Goal: Task Accomplishment & Management: Manage account settings

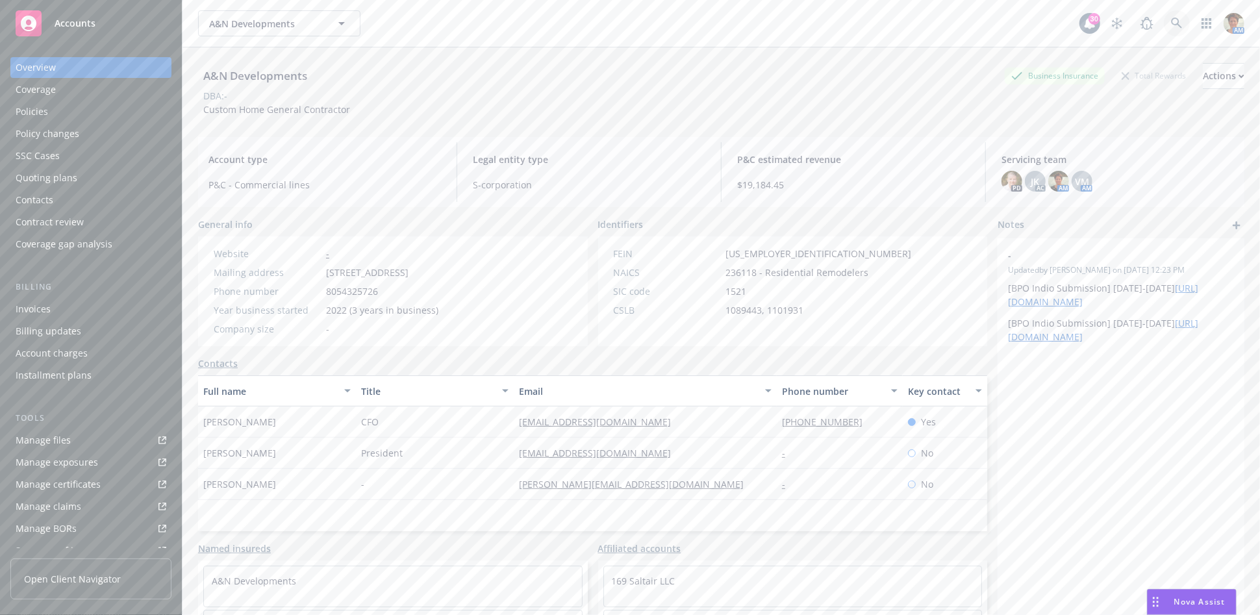
click at [1171, 25] on icon at bounding box center [1177, 24] width 12 height 12
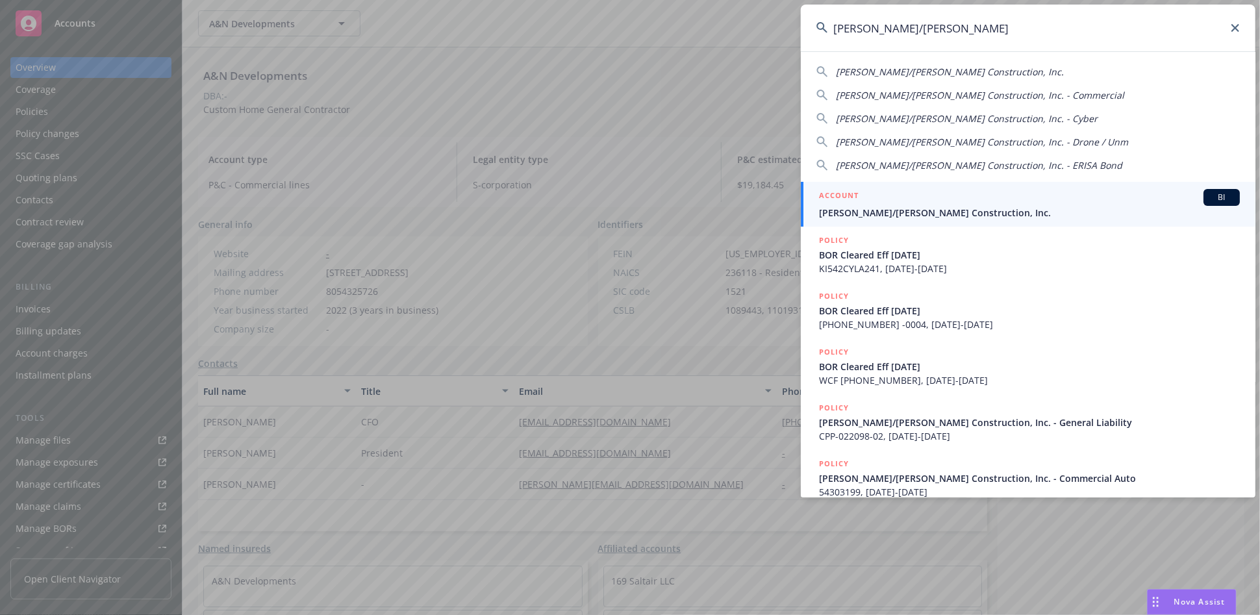
type input "elliott/drinkward"
click at [890, 213] on span "Elliott/Drinkward Construction, Inc." at bounding box center [1029, 213] width 421 height 14
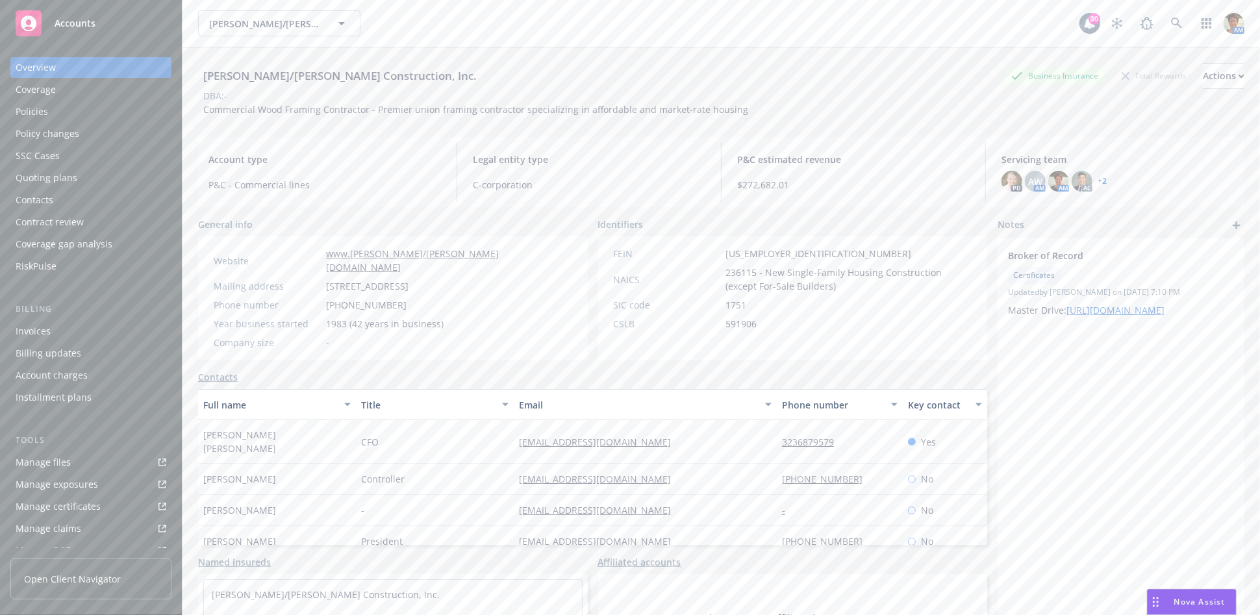
click at [42, 111] on div "Policies" at bounding box center [32, 111] width 32 height 21
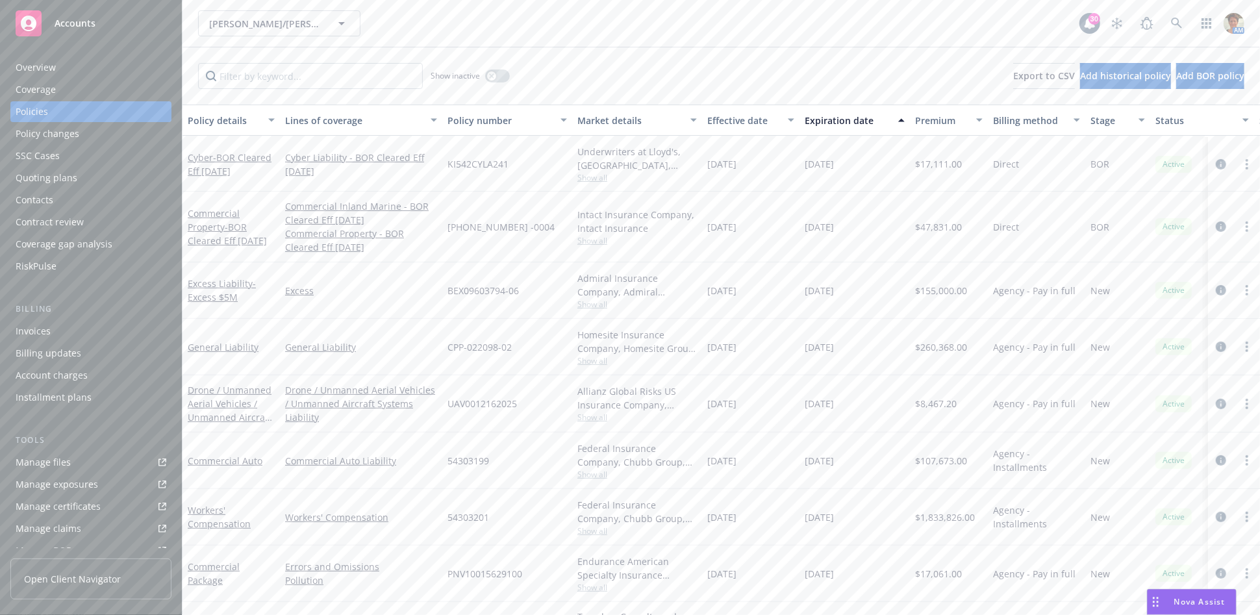
scroll to position [258, 0]
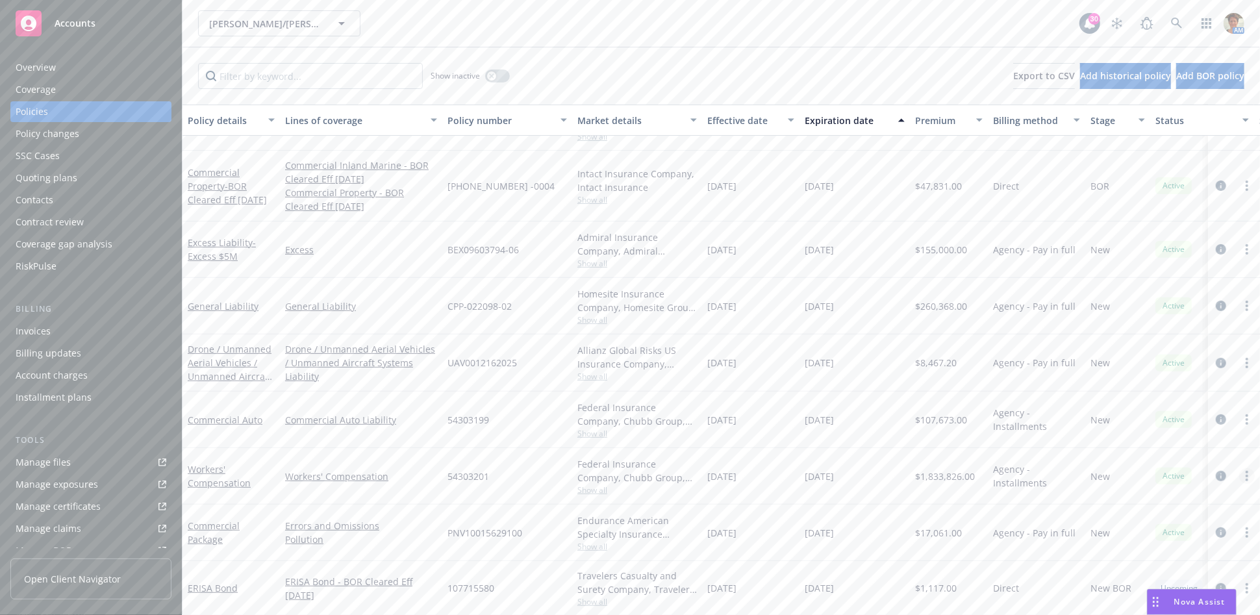
click at [1245, 471] on icon "more" at bounding box center [1246, 476] width 3 height 10
click at [1173, 450] on link "Copy logging email" at bounding box center [1177, 454] width 153 height 26
click at [199, 473] on link "Workers' Compensation" at bounding box center [219, 476] width 63 height 26
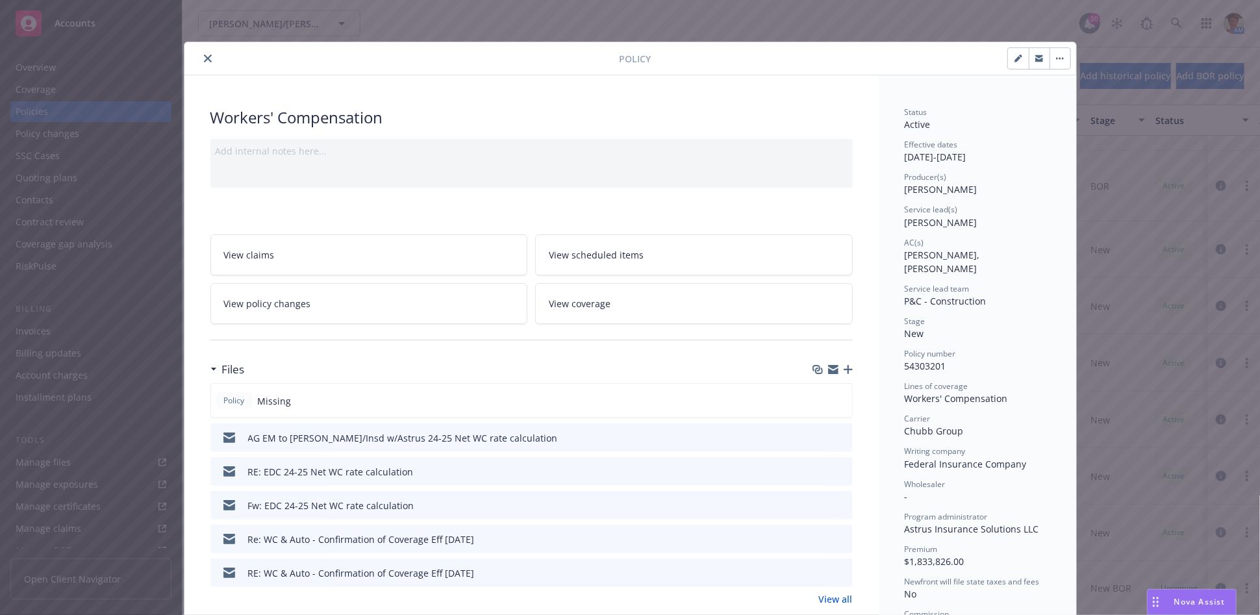
click at [845, 366] on icon "button" at bounding box center [847, 369] width 9 height 9
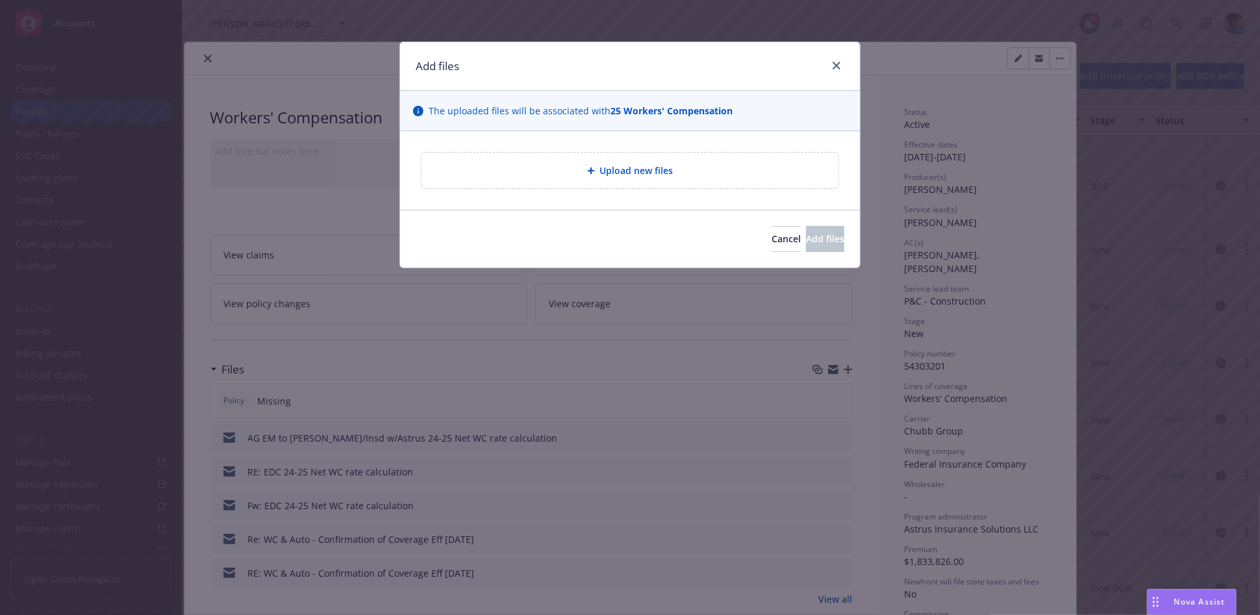
click at [570, 178] on div "Upload new files" at bounding box center [630, 170] width 396 height 15
type textarea "x"
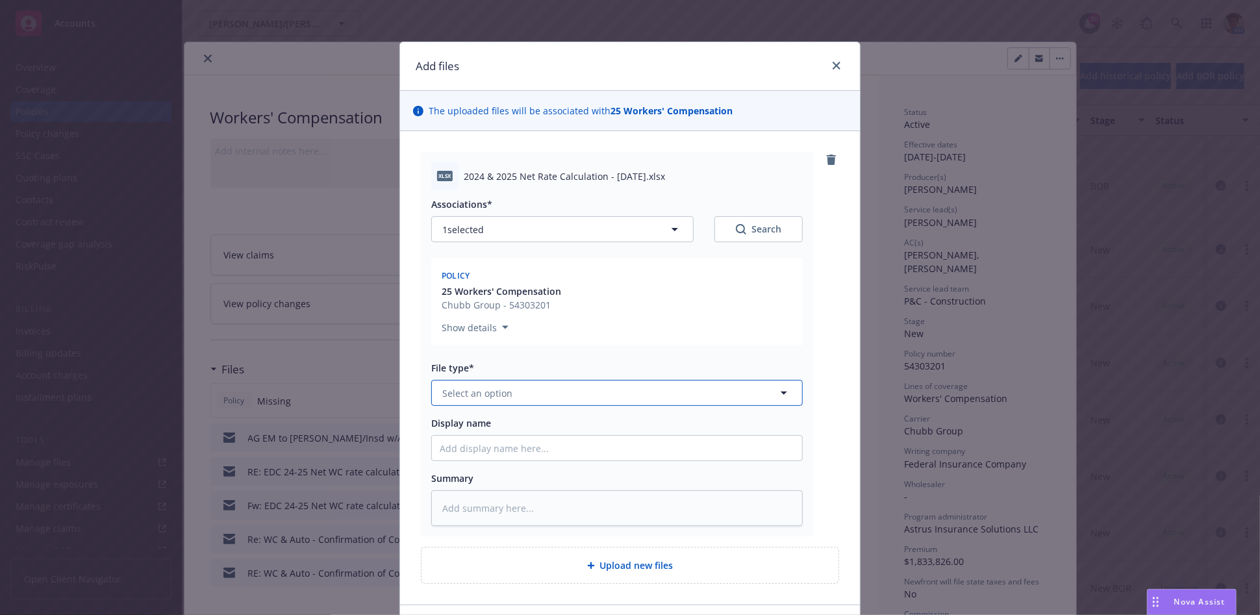
click at [543, 393] on button "Select an option" at bounding box center [616, 393] width 371 height 26
type input "Other"
click at [527, 420] on div "Other" at bounding box center [617, 429] width 355 height 19
drag, startPoint x: 459, startPoint y: 175, endPoint x: 654, endPoint y: 179, distance: 194.8
click at [654, 178] on span "2024 & 2025 Net Rate Calculation - 08-13-2025.xlsx" at bounding box center [564, 176] width 201 height 14
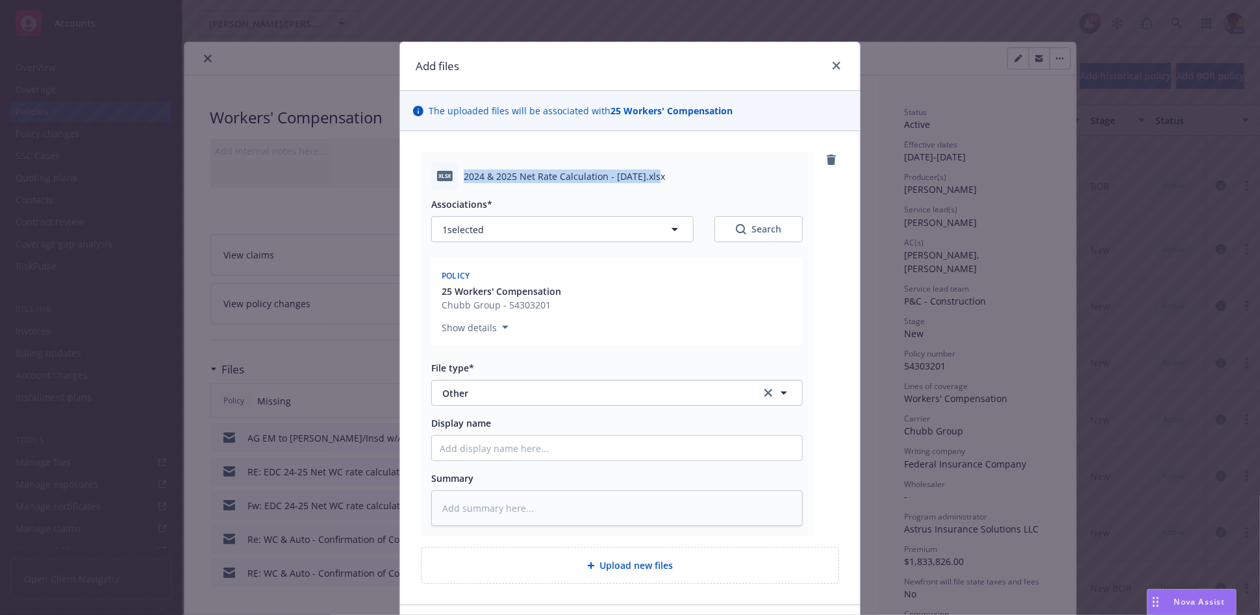
copy span "2024 & 2025 Net Rate Calculation - 08-13-2025"
click at [503, 444] on input "Display name" at bounding box center [617, 448] width 370 height 25
paste input "2024 & 2025 Net Rate Calculation - 08-13-2025"
type textarea "x"
type input "2024 & 2025 Net Rate Calculation - 08-13-2025"
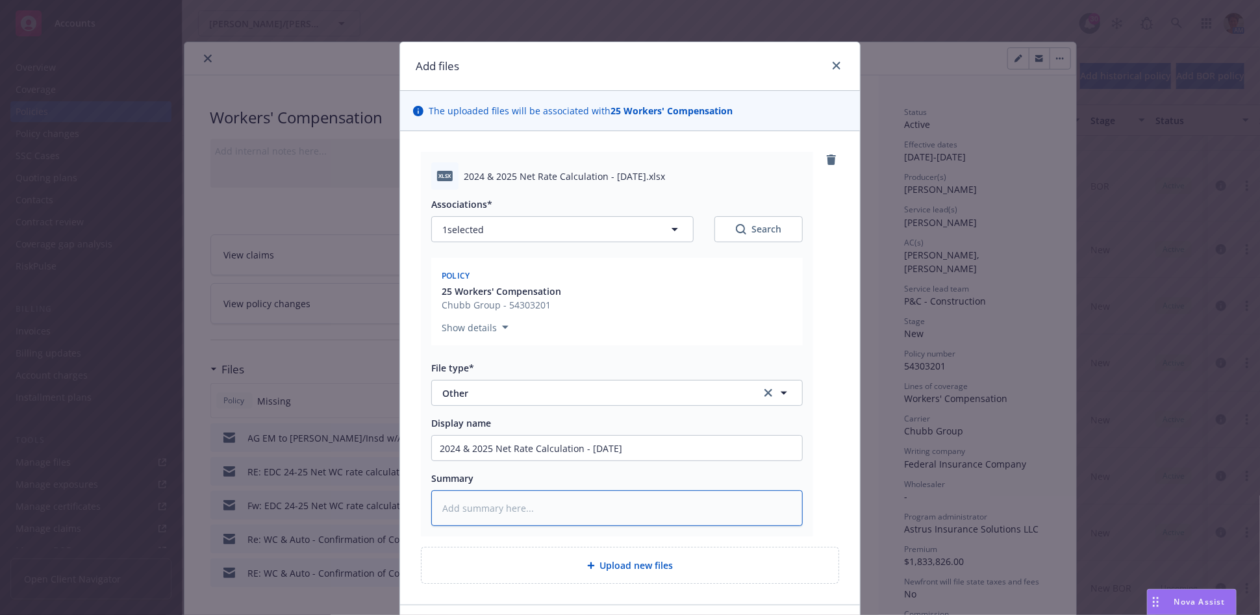
click at [500, 514] on textarea at bounding box center [616, 508] width 371 height 36
paste textarea "2024 & 2025 Net Rate Calculation - 08-13-2025"
type textarea "x"
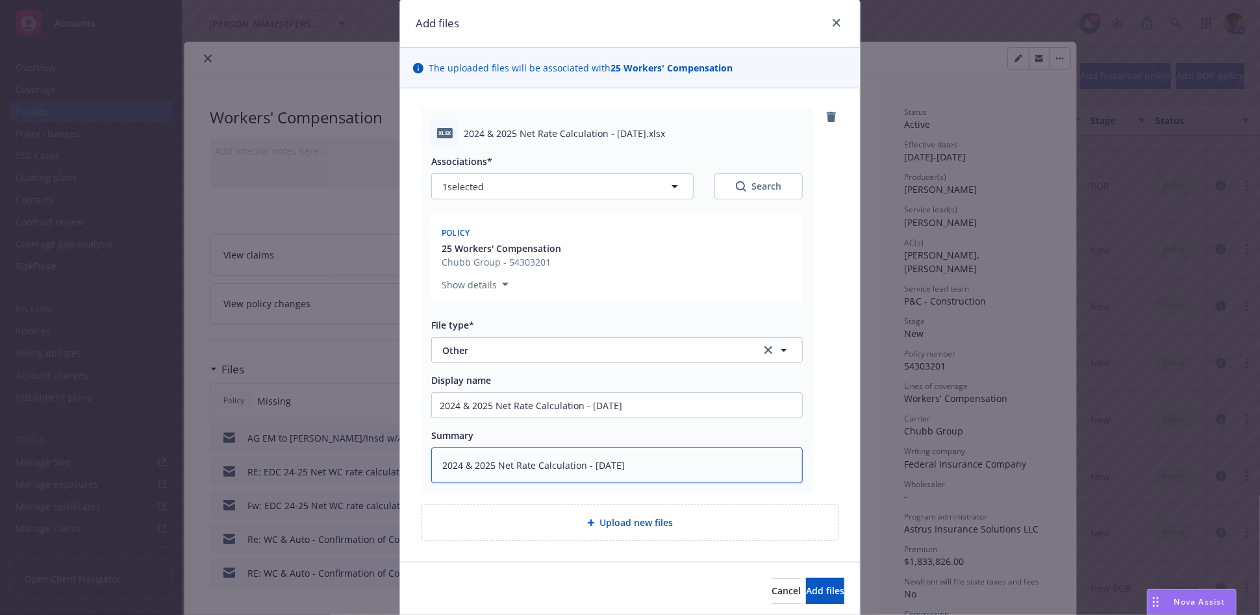
scroll to position [89, 0]
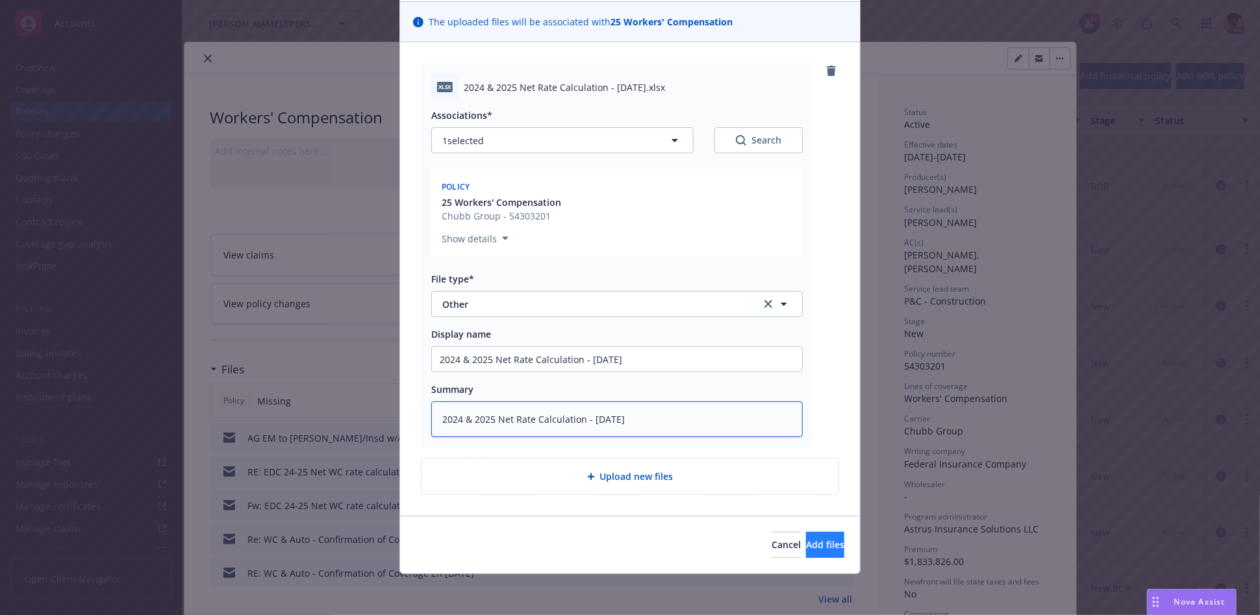
type textarea "2024 & 2025 Net Rate Calculation - 08-13-2025"
click at [806, 541] on span "Add files" at bounding box center [825, 544] width 38 height 12
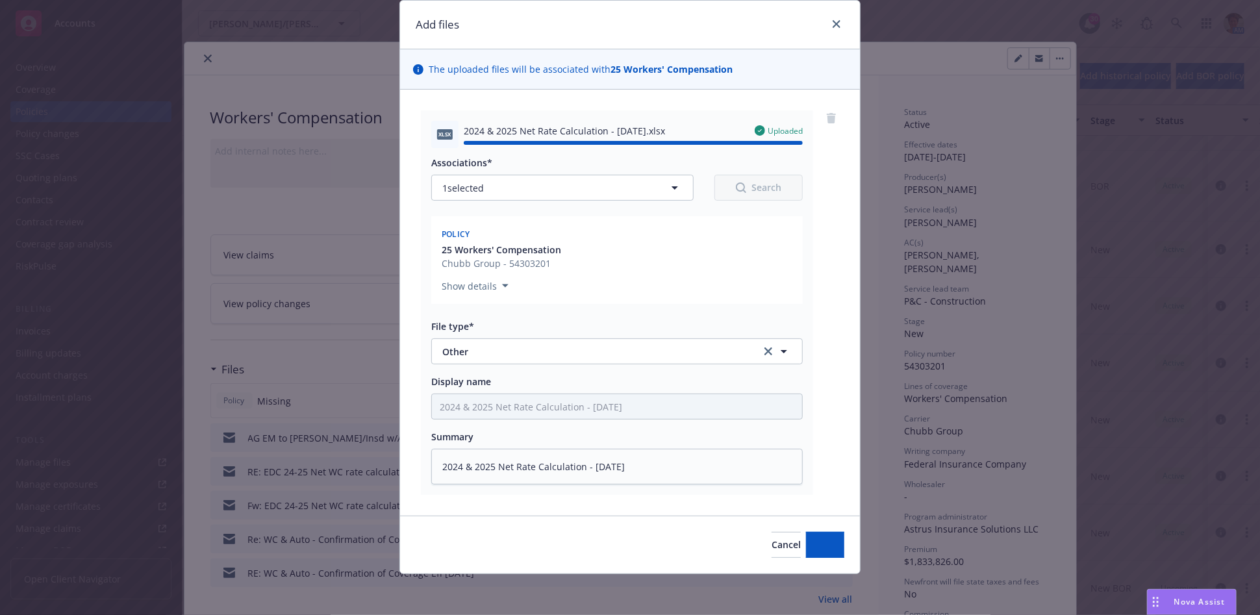
type textarea "x"
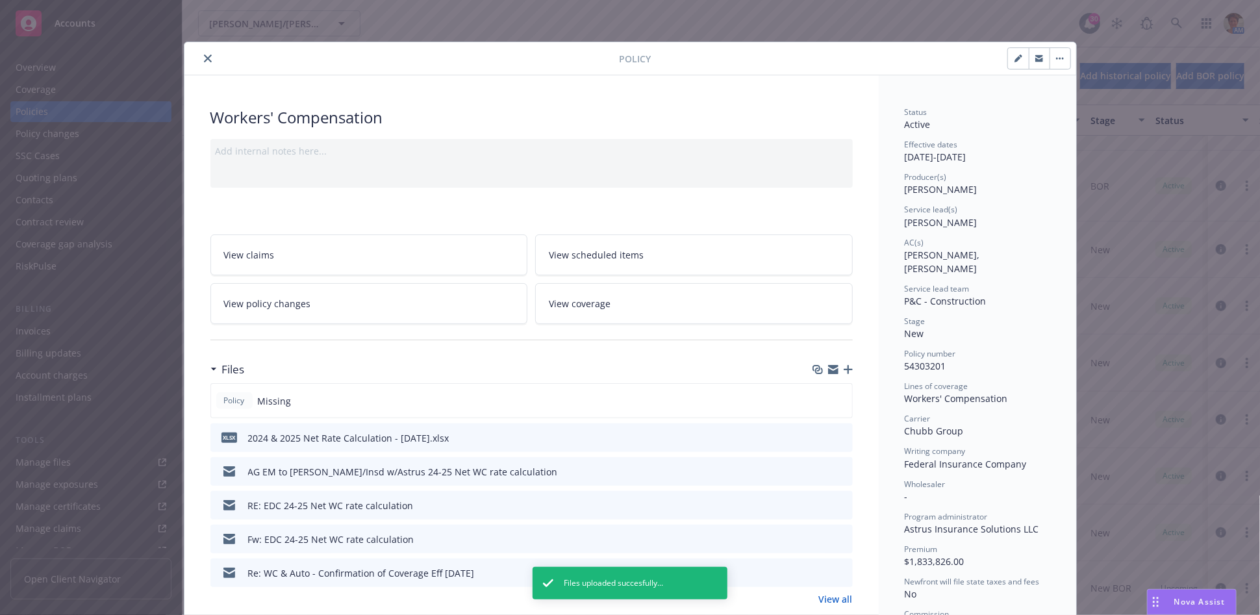
click at [204, 60] on icon "close" at bounding box center [208, 59] width 8 height 8
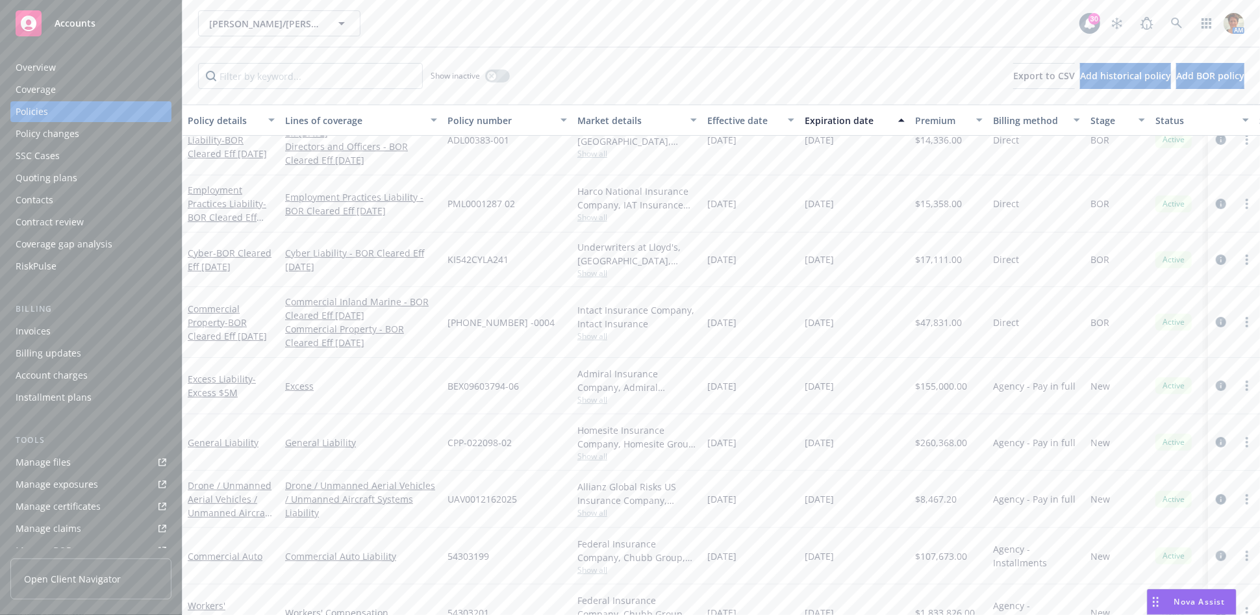
scroll to position [42, 0]
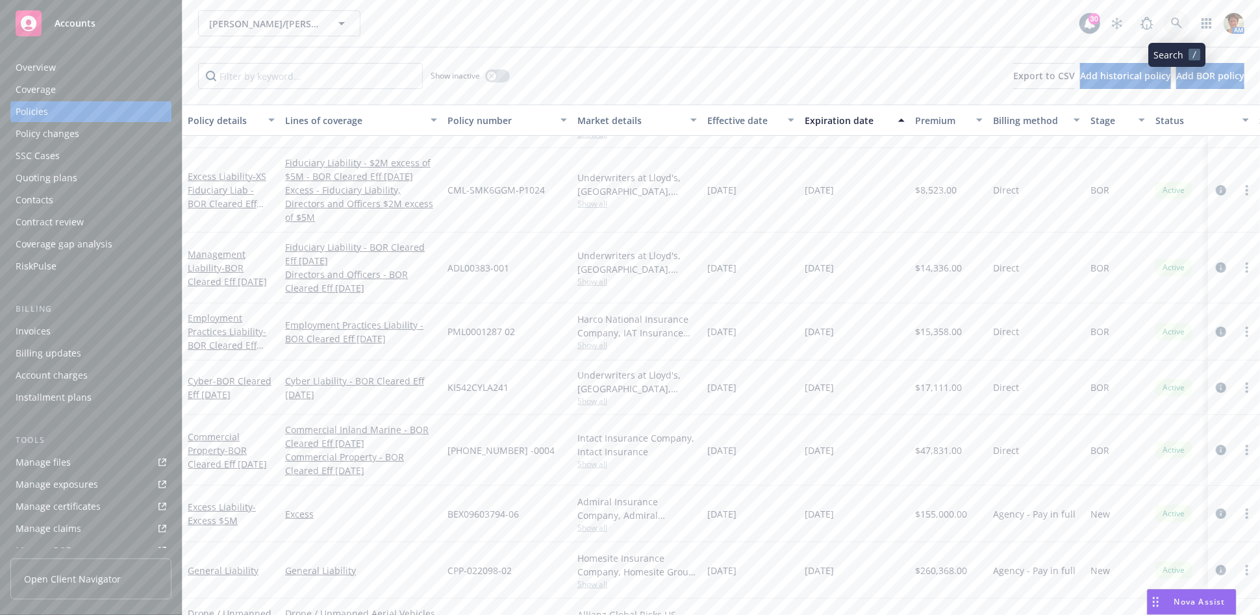
click at [1177, 18] on icon at bounding box center [1176, 23] width 11 height 11
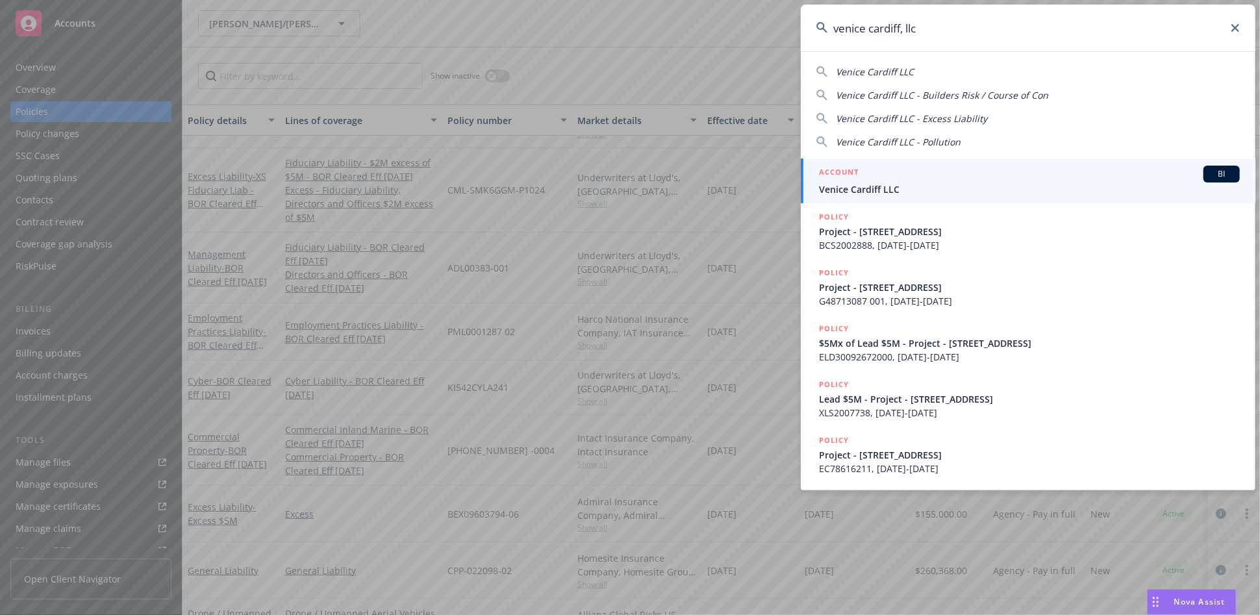
type input "venice cardiff, llc"
click at [937, 188] on span "Venice Cardiff LLC" at bounding box center [1029, 189] width 421 height 14
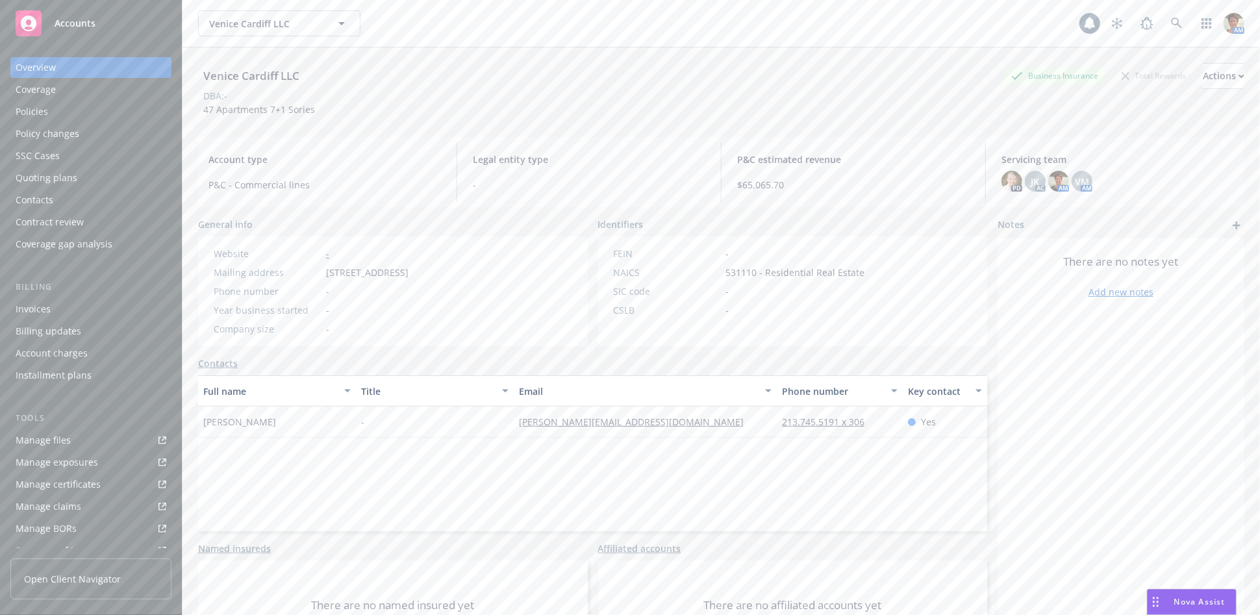
click at [20, 116] on div "Policies" at bounding box center [32, 111] width 32 height 21
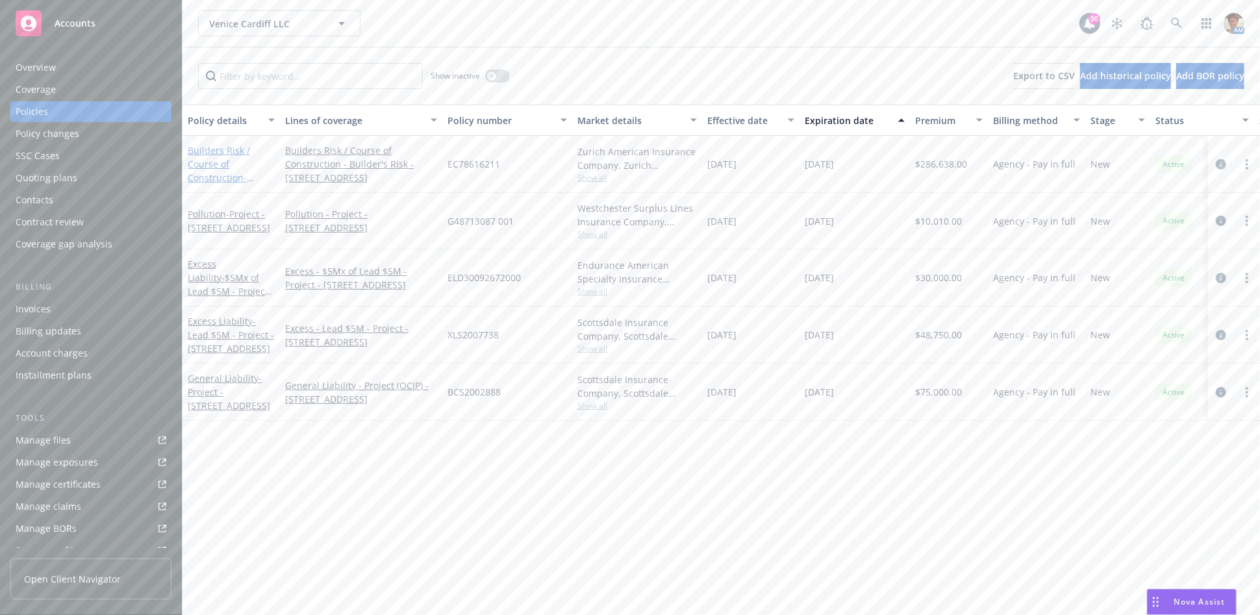
click at [219, 162] on link "Builders Risk / Course of Construction - Project - 9431 Venice Boulevard" at bounding box center [229, 177] width 82 height 67
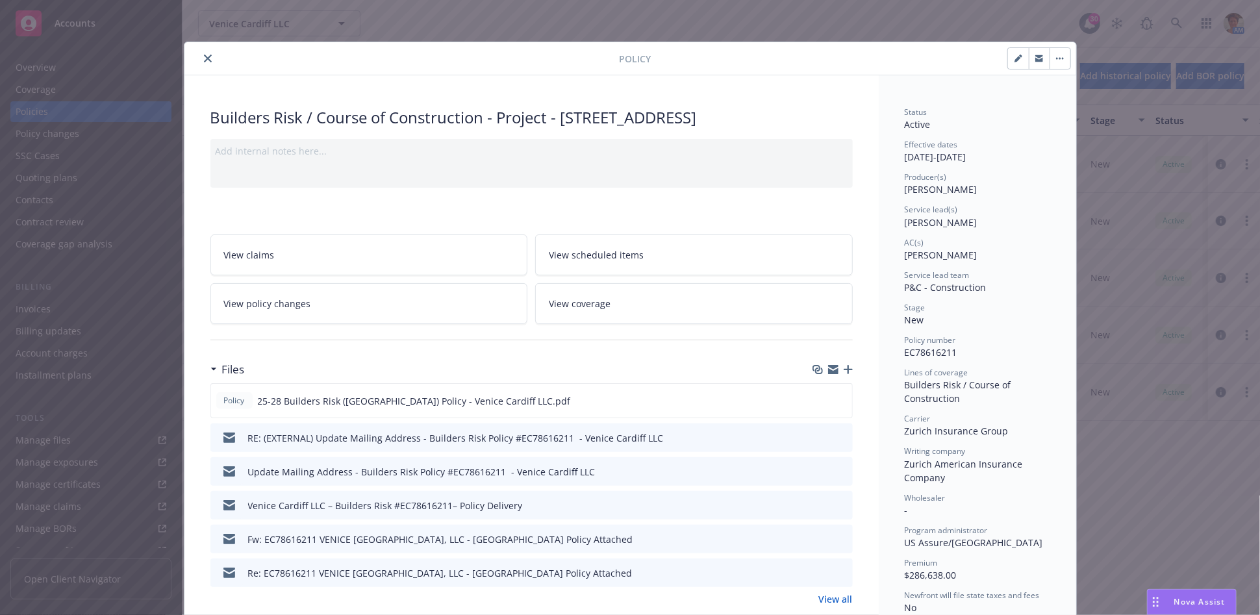
click at [838, 598] on link "View all" at bounding box center [836, 599] width 34 height 14
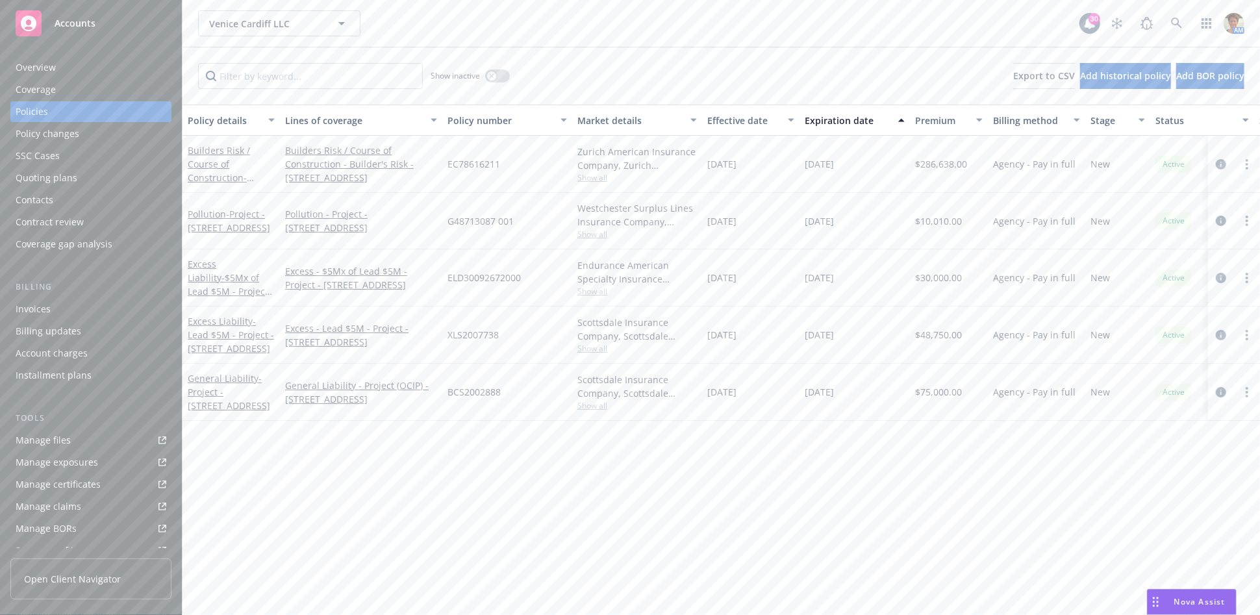
click at [77, 301] on div "Invoices" at bounding box center [91, 309] width 151 height 21
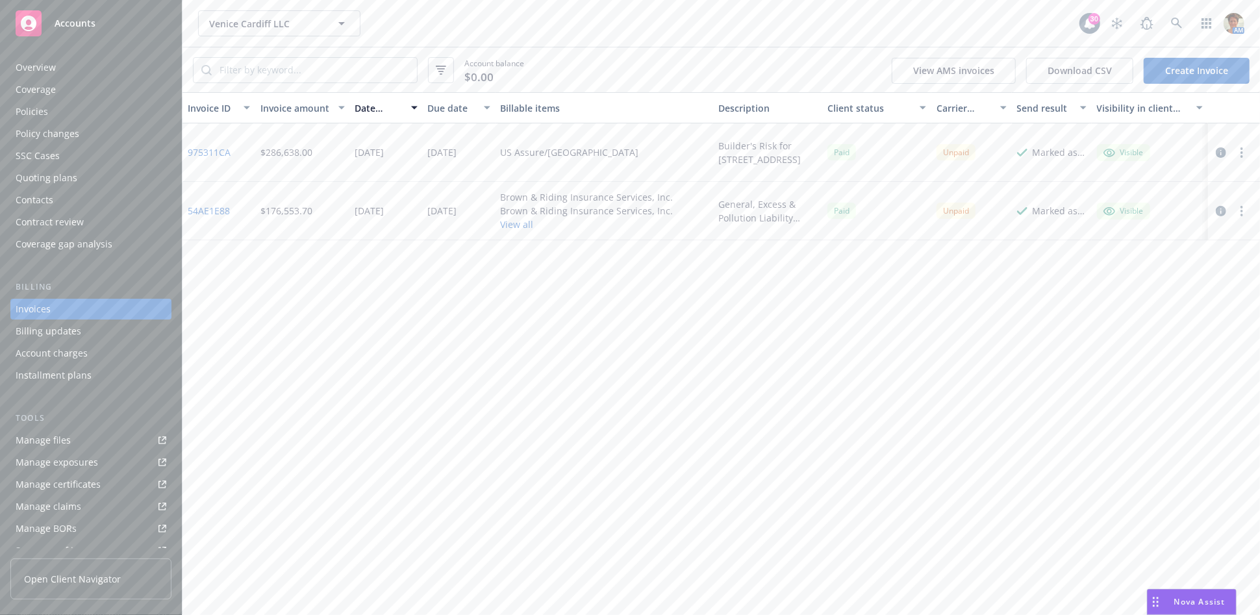
click at [1171, 68] on link "Create Invoice" at bounding box center [1196, 71] width 106 height 26
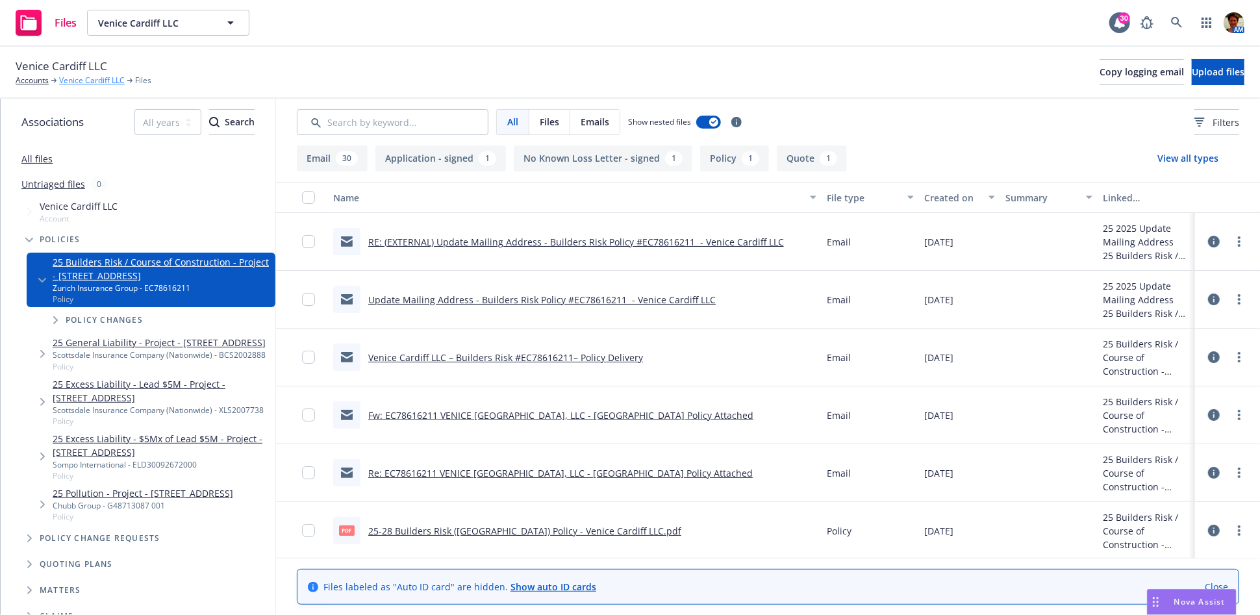
click at [81, 80] on link "Venice Cardiff LLC" at bounding box center [92, 81] width 66 height 12
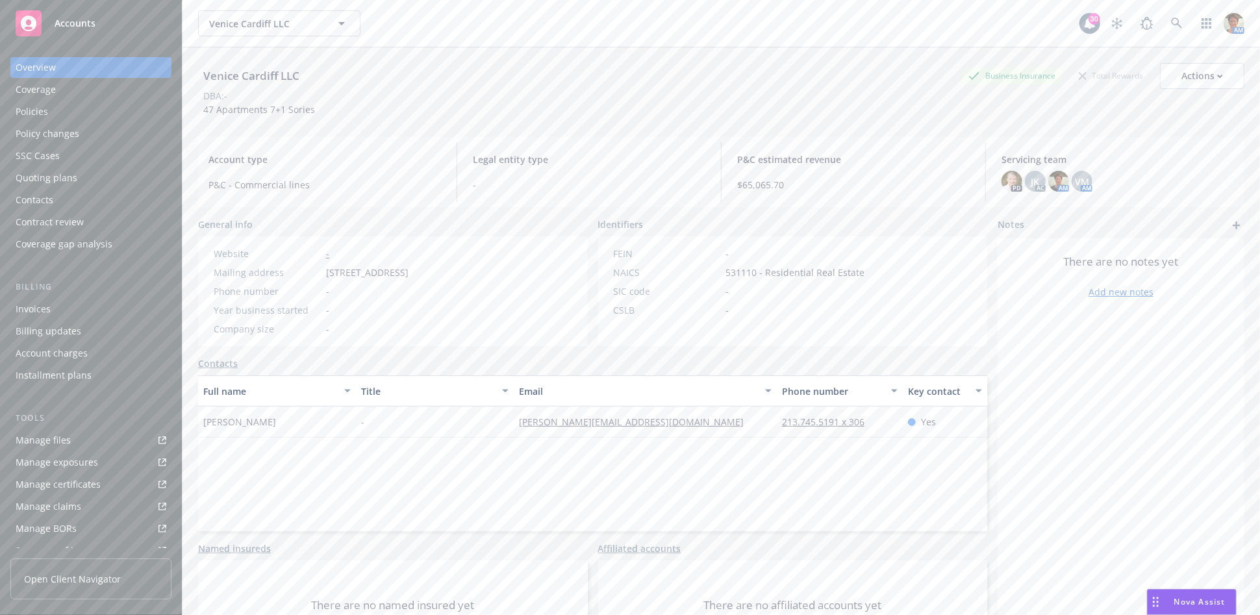
click at [31, 308] on div "Invoices" at bounding box center [33, 309] width 35 height 21
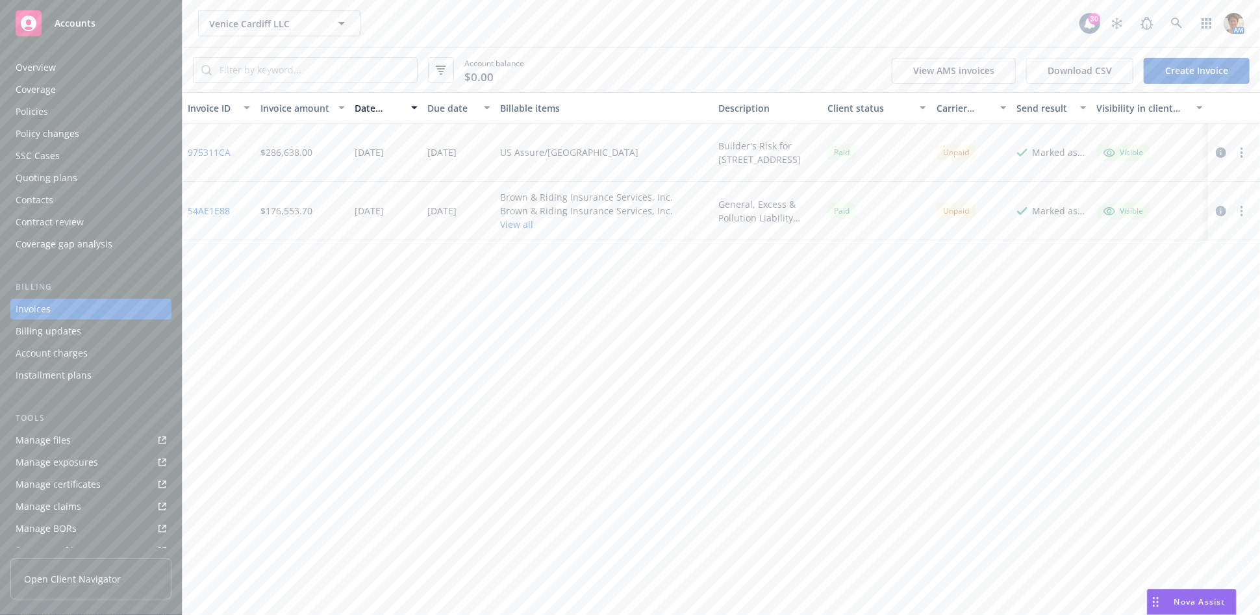
click at [1243, 149] on icon "button" at bounding box center [1241, 152] width 3 height 10
click at [767, 308] on div "Invoice ID Invoice amount Date issued Due date Billable items Description Clien…" at bounding box center [720, 353] width 1077 height 523
click at [214, 155] on link "975311CA" at bounding box center [209, 152] width 43 height 14
click at [53, 182] on div "Quoting plans" at bounding box center [47, 178] width 62 height 21
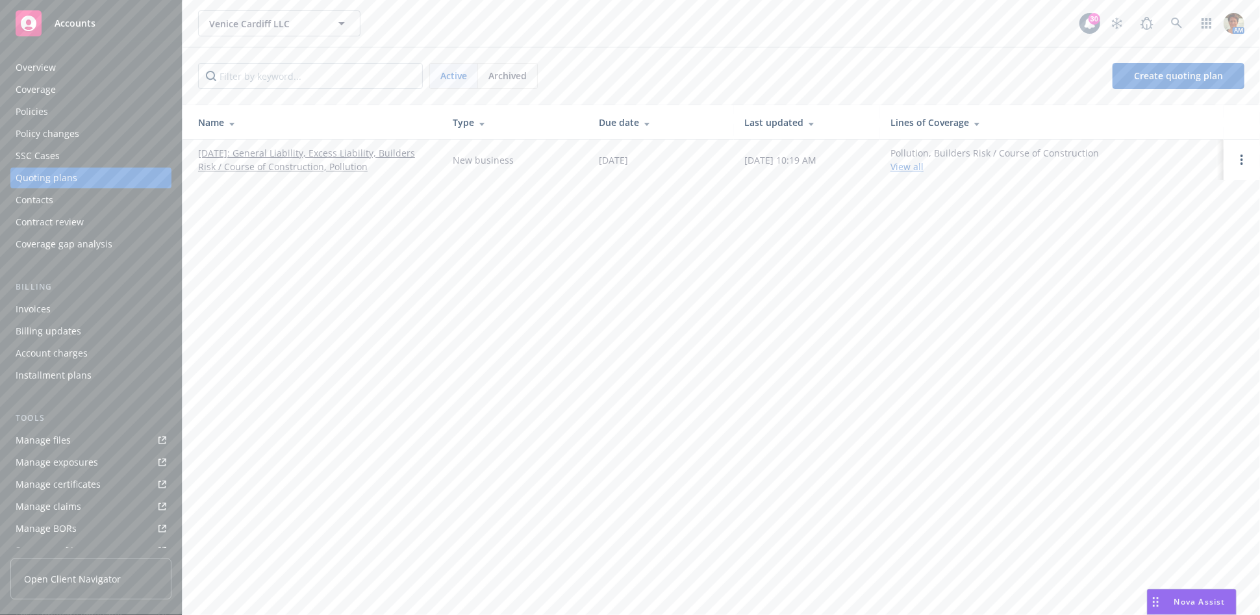
click at [68, 132] on div "Policy changes" at bounding box center [48, 133] width 64 height 21
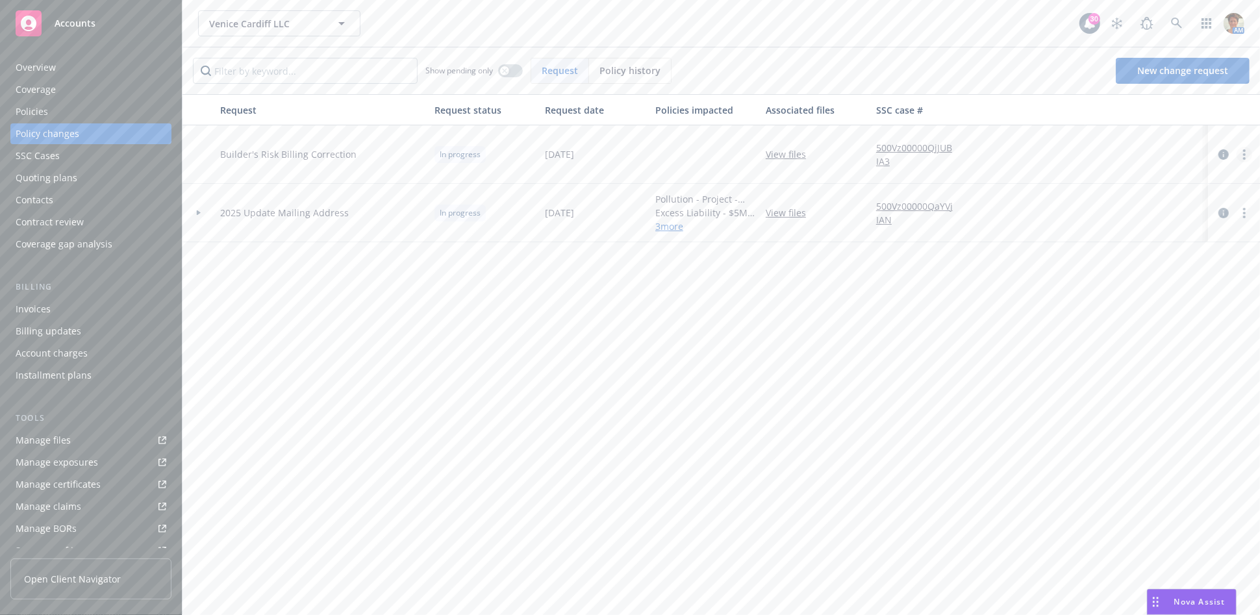
click at [1245, 153] on icon "more" at bounding box center [1244, 154] width 3 height 10
click at [1071, 259] on link "Resume workflow" at bounding box center [1140, 259] width 223 height 26
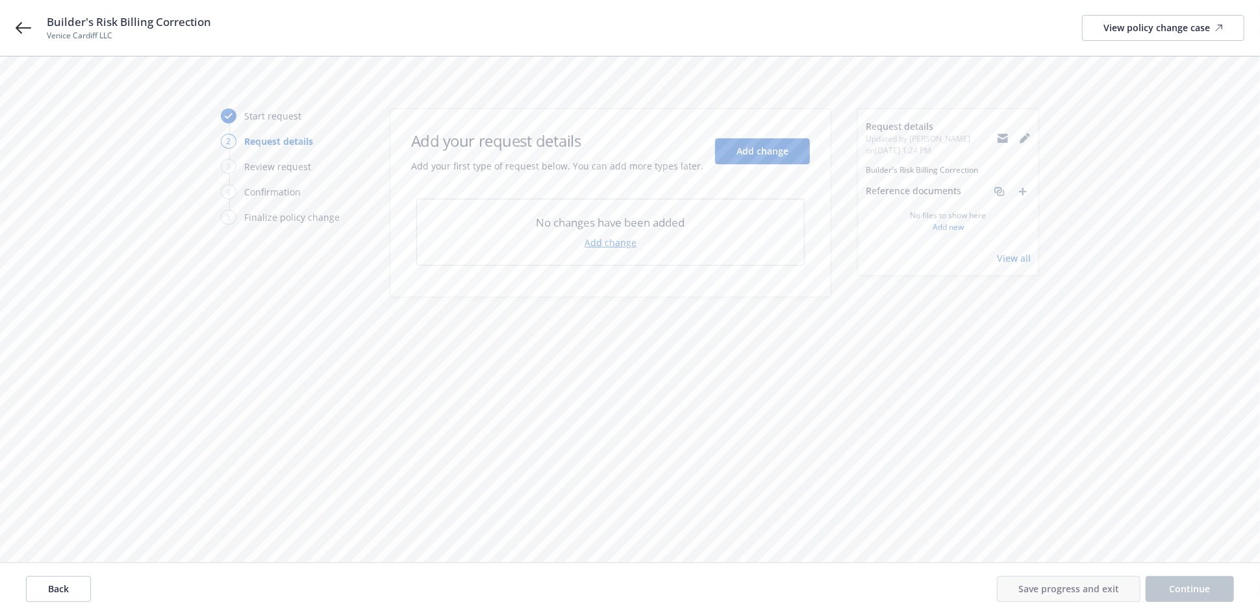
click at [613, 244] on link "Add change" at bounding box center [610, 243] width 52 height 14
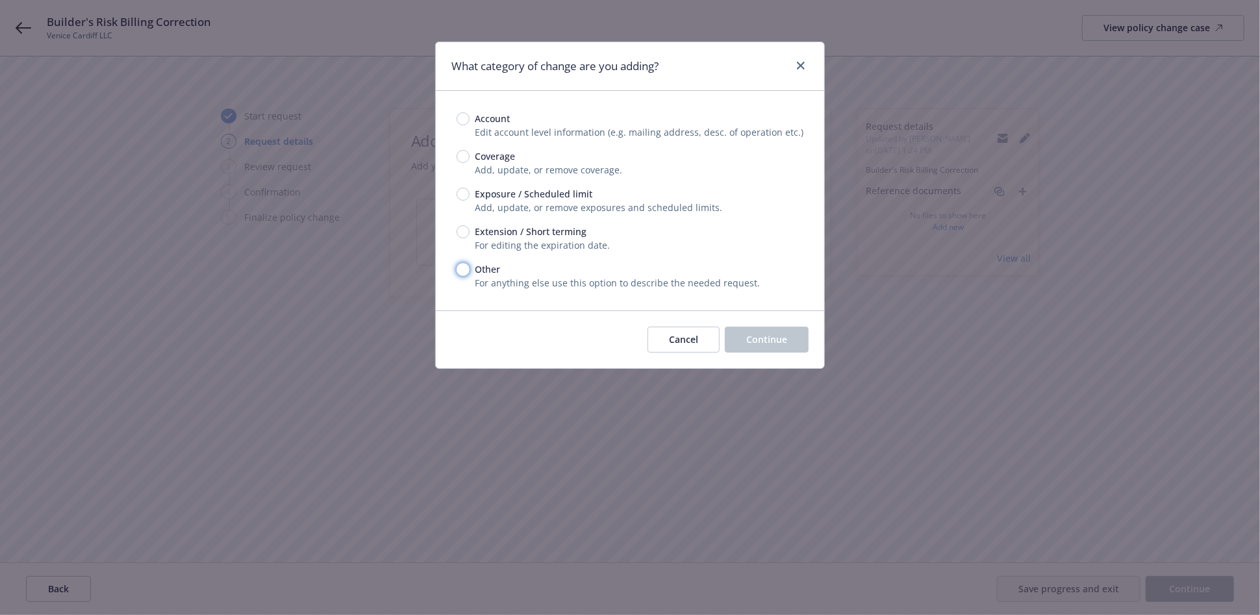
click at [462, 269] on input "Other" at bounding box center [462, 269] width 13 height 13
radio input "true"
click at [792, 343] on button "Continue" at bounding box center [767, 340] width 84 height 26
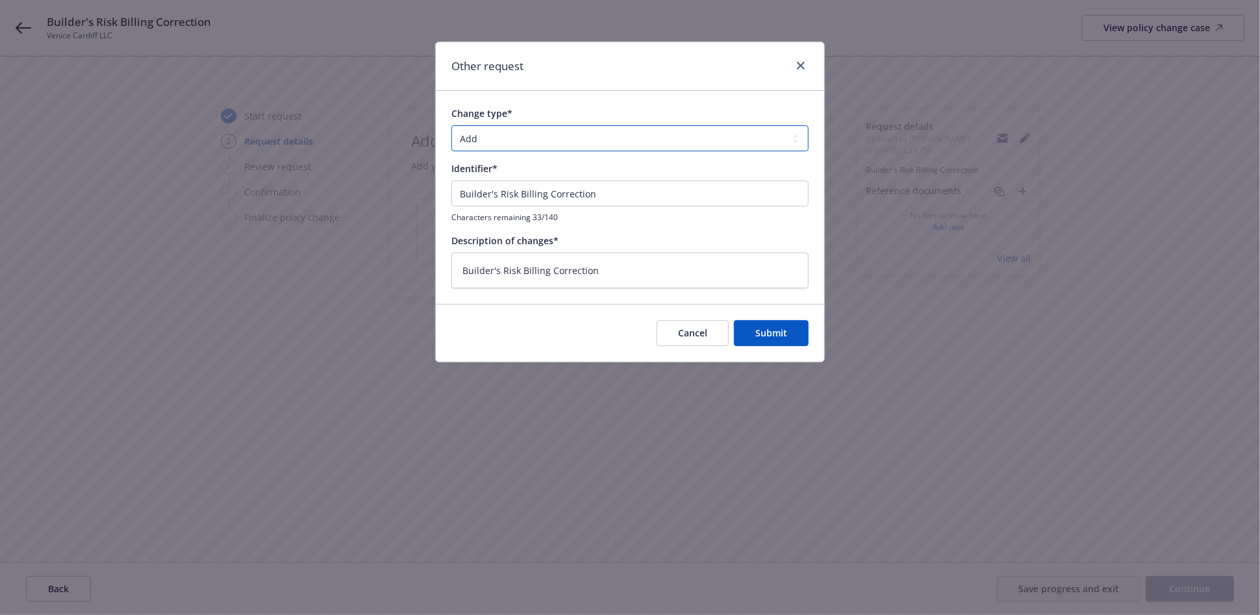
click at [523, 140] on select "Add Audit Change Remove" at bounding box center [629, 138] width 357 height 26
select select "CHANGE"
click at [451, 125] on select "Add Audit Change Remove" at bounding box center [629, 138] width 357 height 26
click at [458, 192] on input "Builder's Risk Billing Correction" at bounding box center [629, 194] width 357 height 26
click at [792, 324] on button "Submit" at bounding box center [771, 333] width 75 height 26
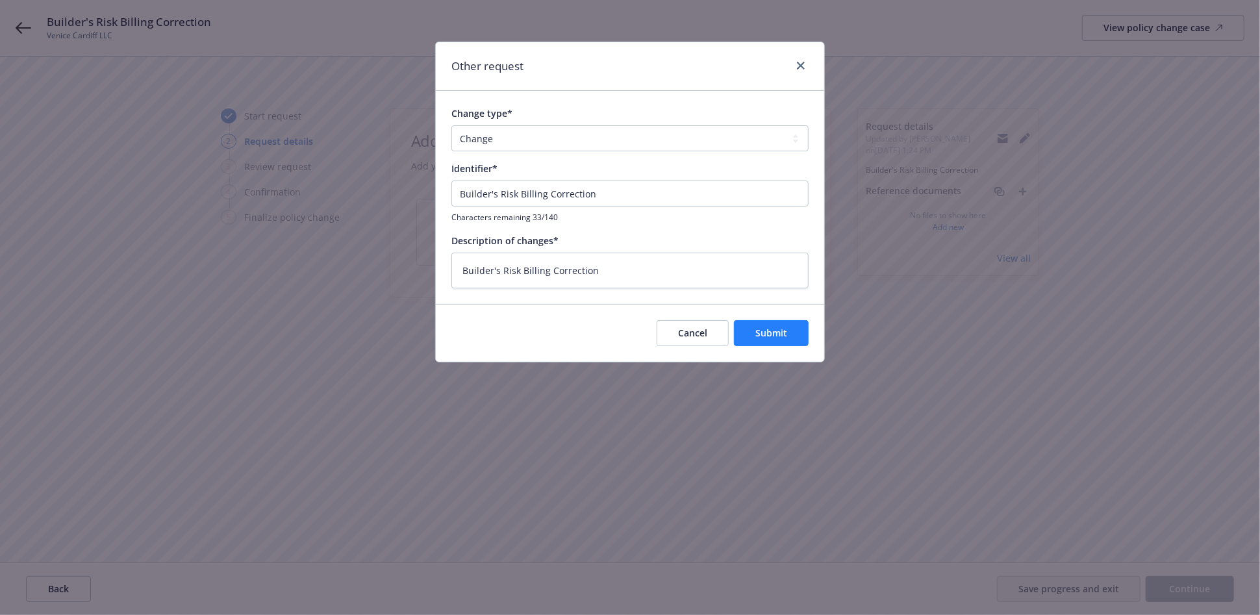
type textarea "x"
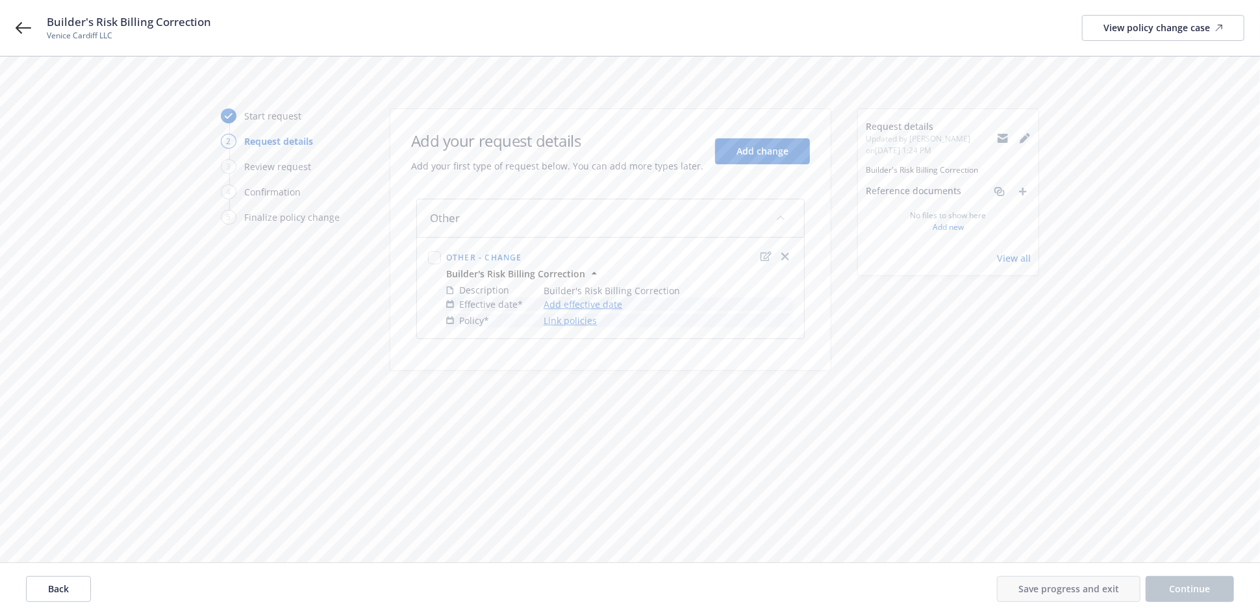
click at [601, 306] on link "Add effective date" at bounding box center [582, 304] width 79 height 14
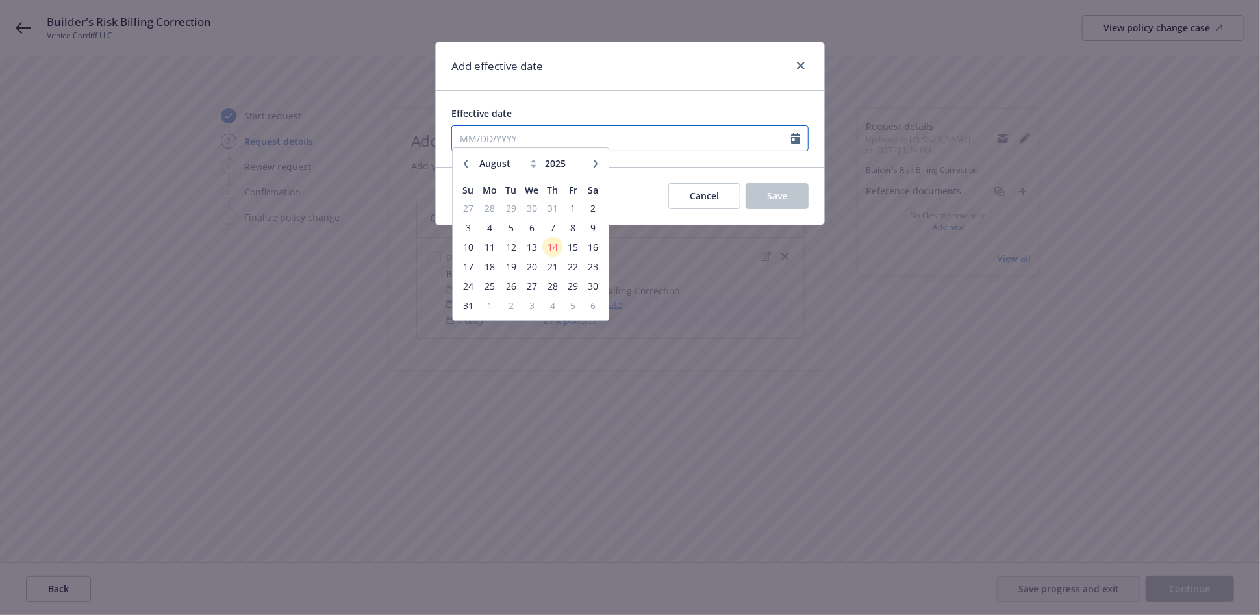
click at [567, 142] on input "Effective date" at bounding box center [621, 138] width 339 height 25
click at [533, 173] on icon at bounding box center [532, 172] width 5 height 3
click at [530, 162] on div "January February March April May June July August September October November De…" at bounding box center [509, 169] width 66 height 15
click at [530, 171] on select "January February March April May June July August September October November De…" at bounding box center [508, 169] width 65 height 15
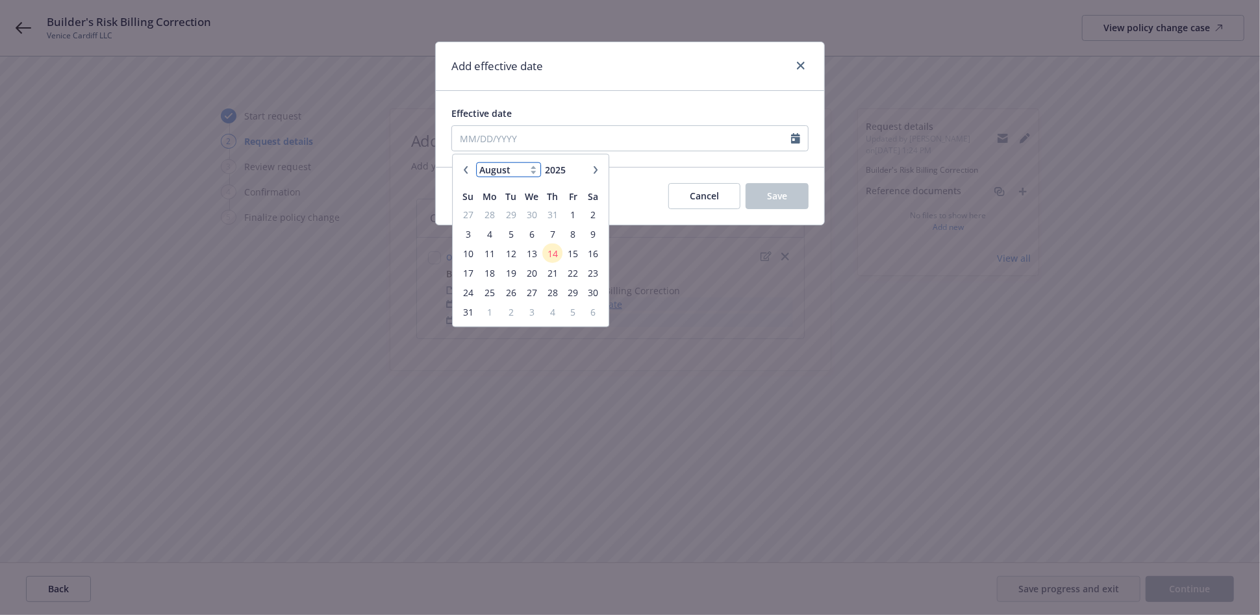
select select "7"
click at [476, 162] on select "January February March April May June July August September October November De…" at bounding box center [508, 169] width 65 height 15
click at [510, 255] on span "15" at bounding box center [511, 253] width 18 height 16
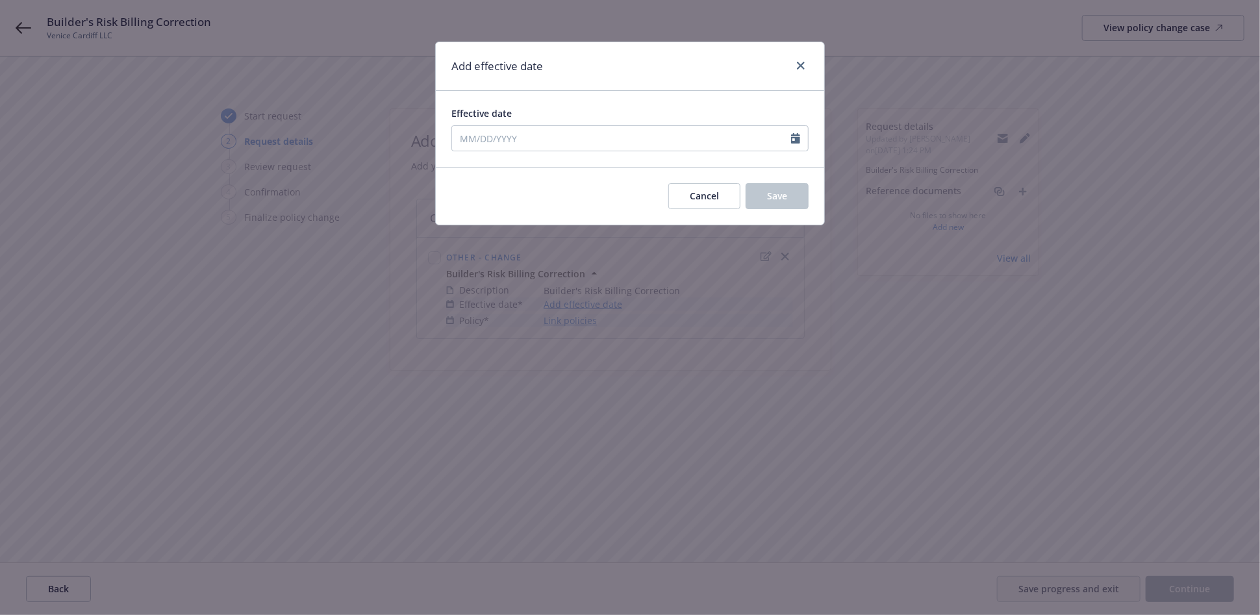
type input "[DATE]"
click at [775, 192] on span "Save" at bounding box center [777, 196] width 20 height 12
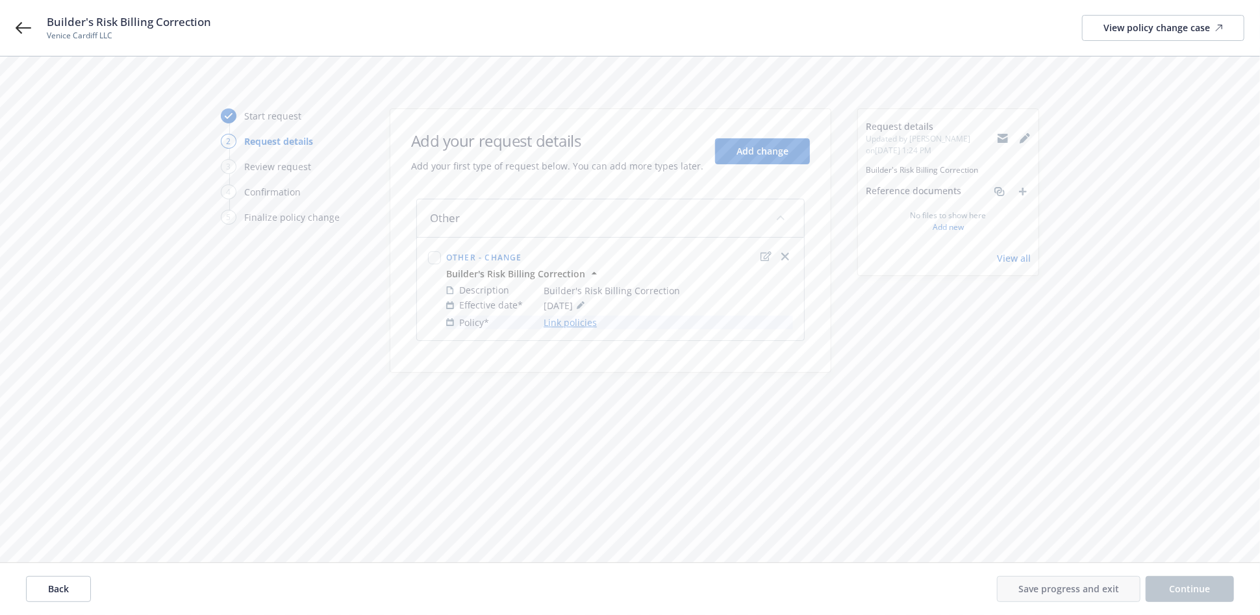
click at [590, 319] on link "Link policies" at bounding box center [569, 323] width 53 height 14
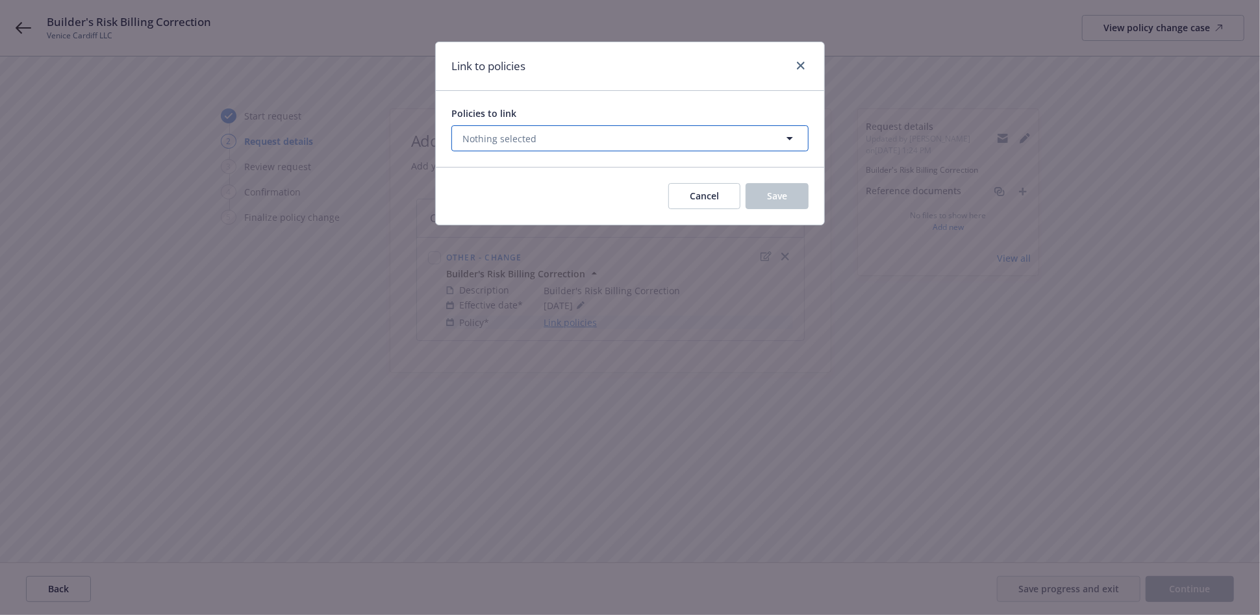
click at [465, 143] on span "Nothing selected" at bounding box center [499, 139] width 74 height 14
select select "ACTIVE"
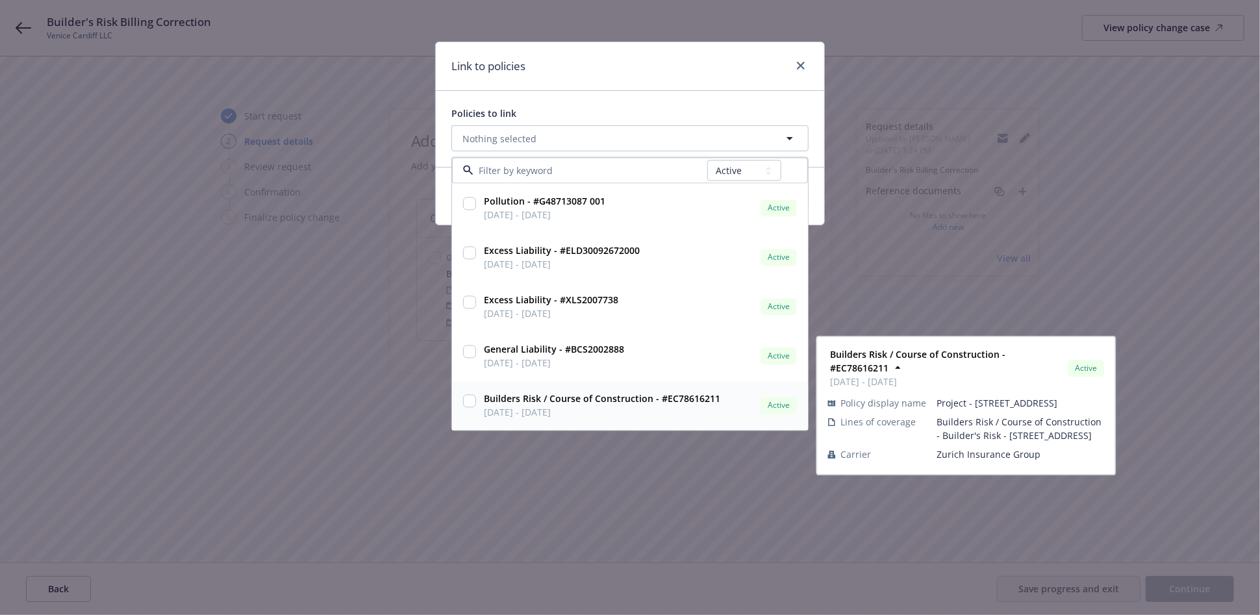
click at [467, 399] on input "checkbox" at bounding box center [469, 401] width 13 height 13
checkbox input "true"
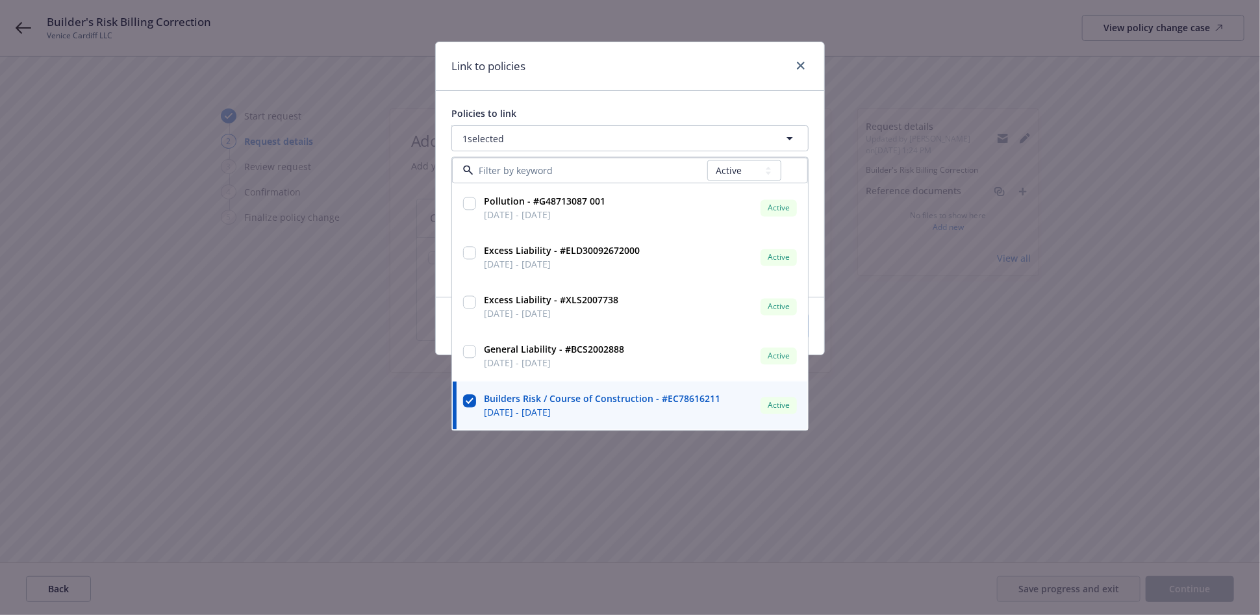
click at [656, 521] on div "Link to policies Policies to link 1 selected All Active Upcoming Expired Cancel…" at bounding box center [630, 307] width 1260 height 615
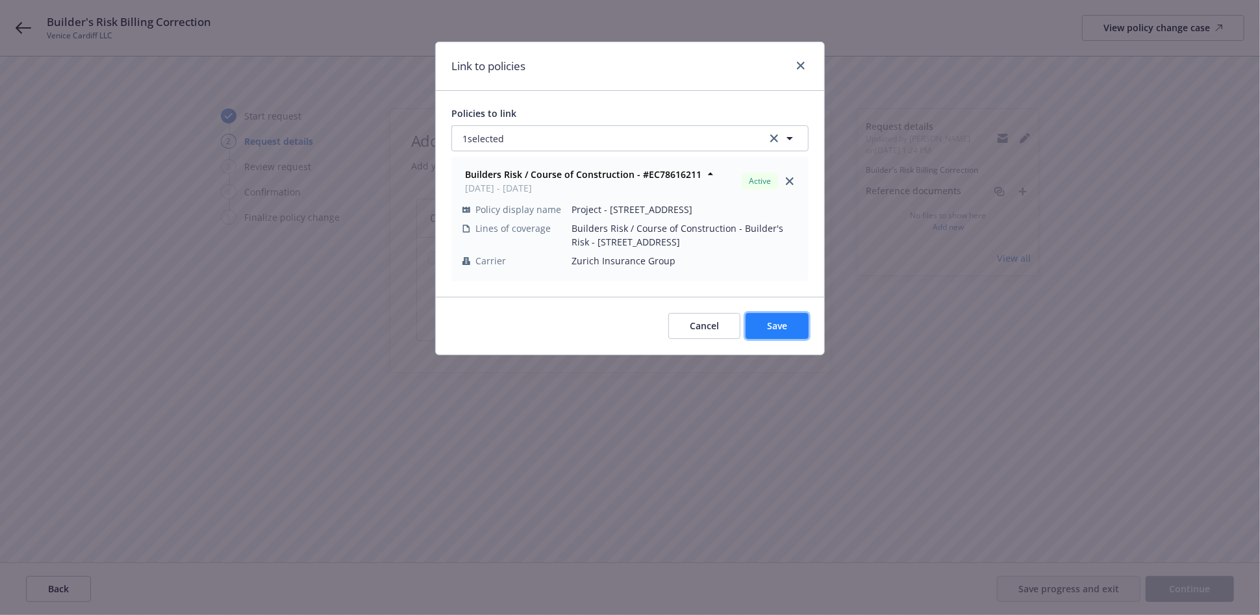
click at [803, 323] on button "Save" at bounding box center [776, 326] width 63 height 26
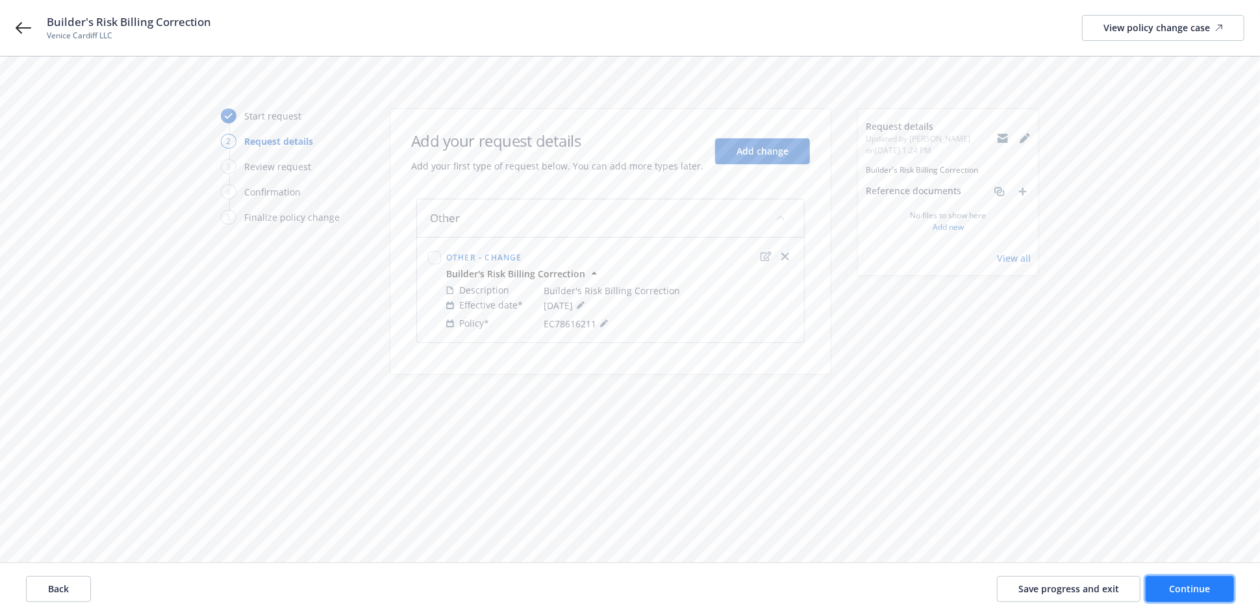
click at [1177, 592] on span "Continue" at bounding box center [1189, 588] width 41 height 12
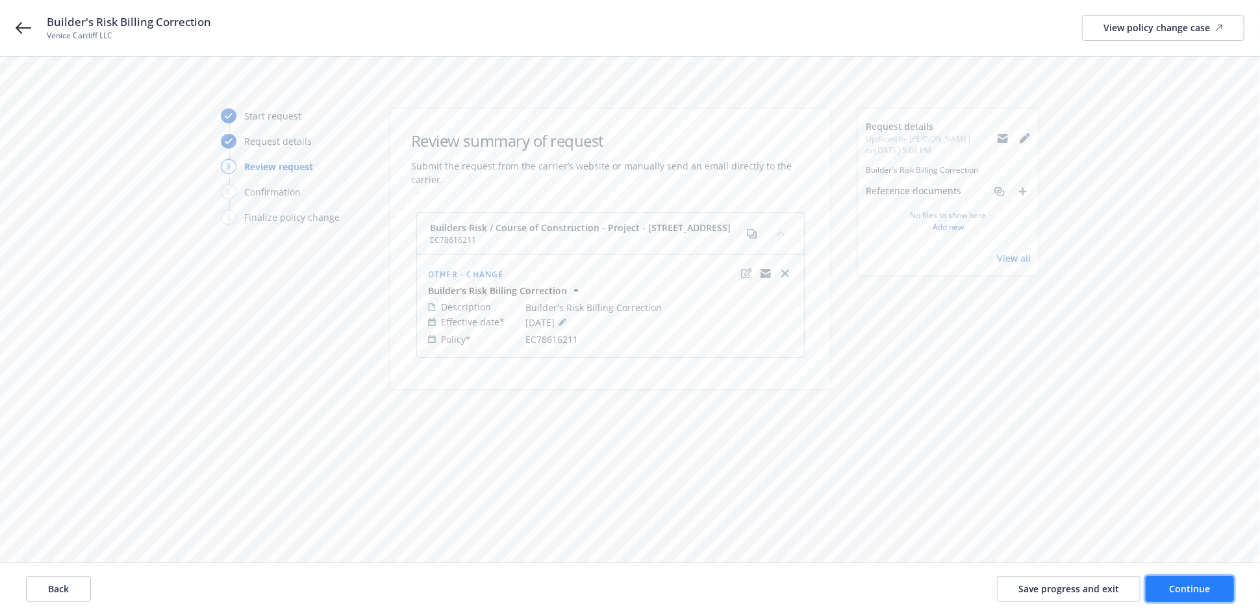
click at [1177, 592] on span "Continue" at bounding box center [1189, 588] width 41 height 12
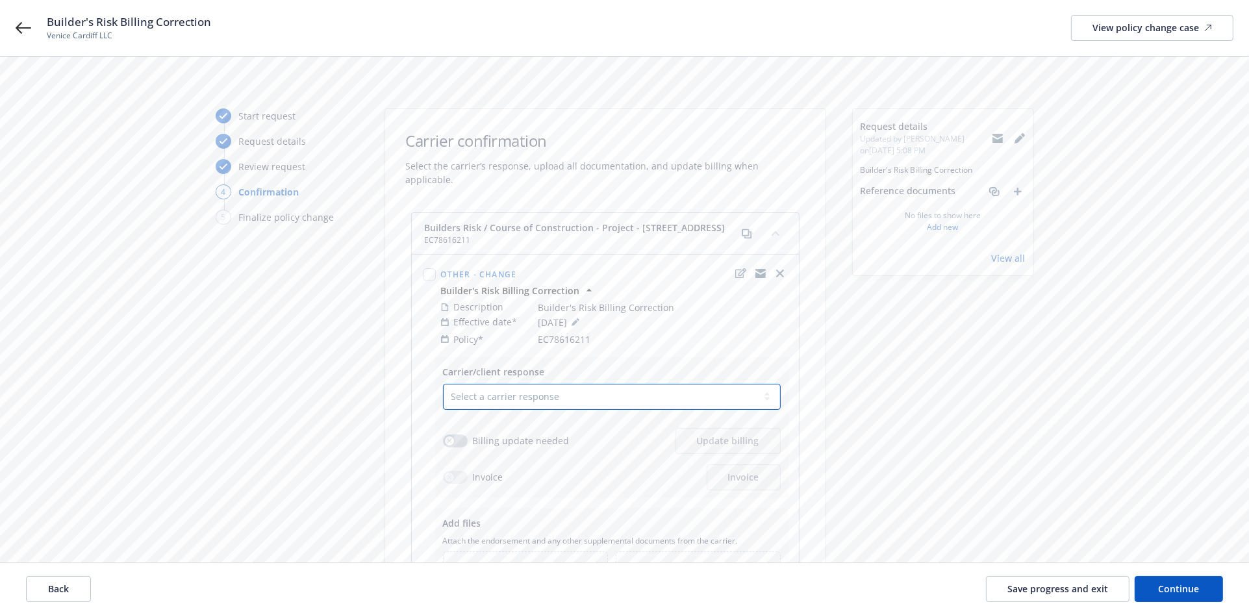
click at [648, 388] on select "Select a carrier response Accepted Accepted with revision No endorsement needed…" at bounding box center [612, 397] width 338 height 26
select select "ACCEPTED"
click at [443, 384] on select "Select a carrier response Accepted Accepted with revision No endorsement needed…" at bounding box center [612, 397] width 338 height 26
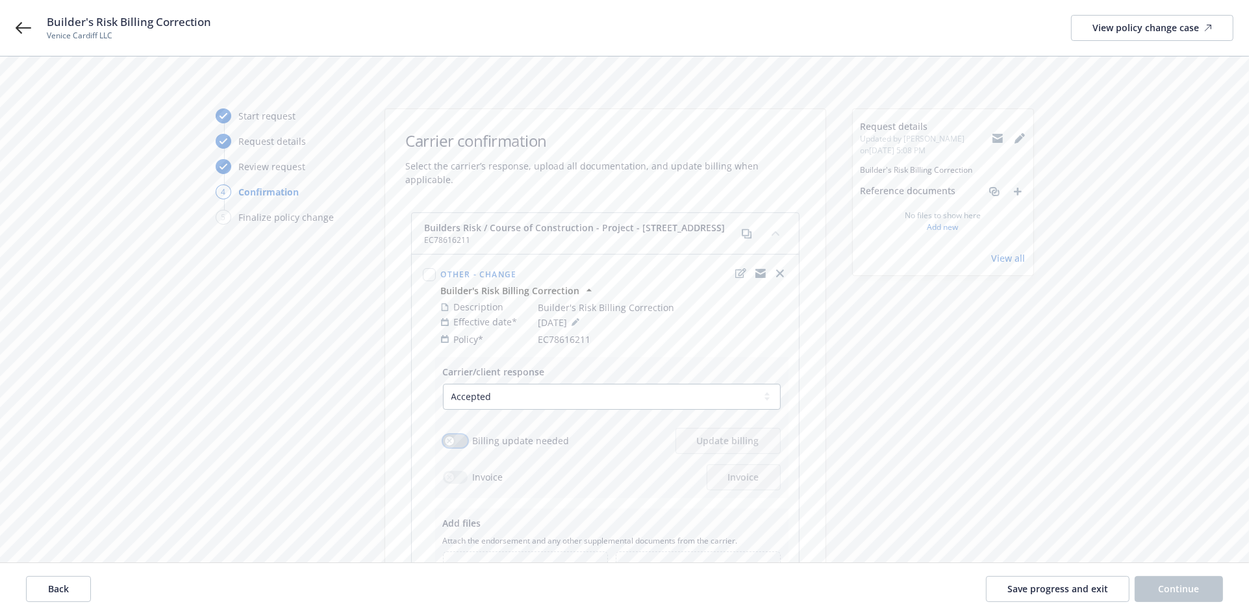
click at [447, 438] on icon "button" at bounding box center [449, 440] width 5 height 5
click at [703, 439] on button "Update billing" at bounding box center [727, 441] width 105 height 26
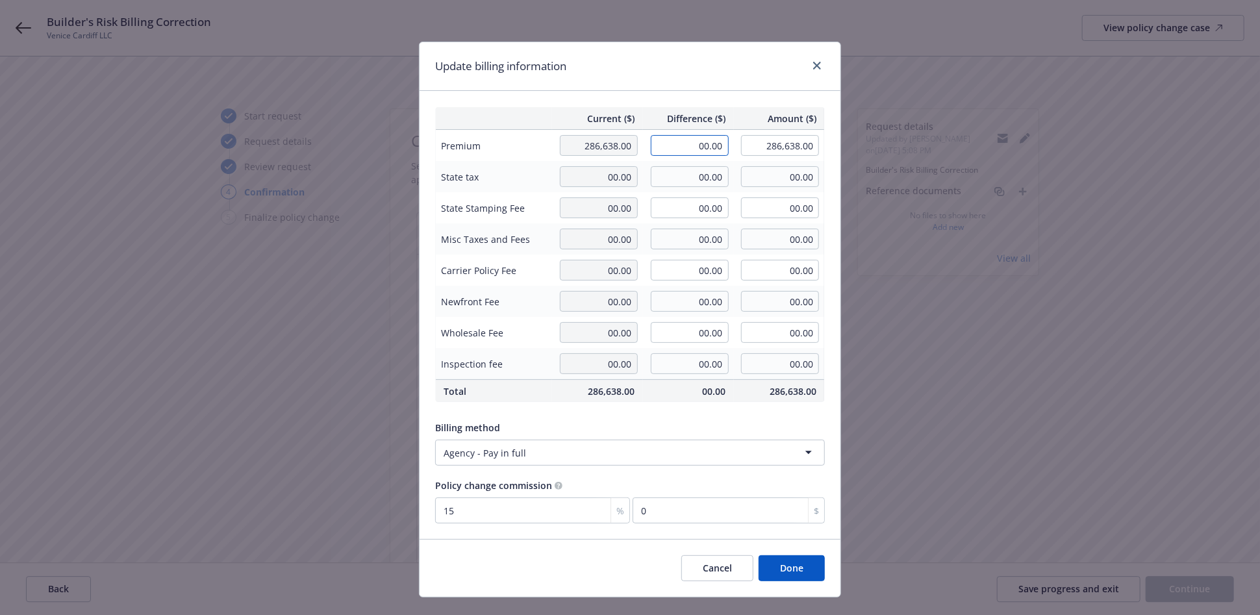
click at [685, 145] on input "00.00" at bounding box center [690, 145] width 78 height 21
type input "742.00"
type input "287,380.00"
type input "111.3"
click at [775, 571] on button "Done" at bounding box center [791, 568] width 66 height 26
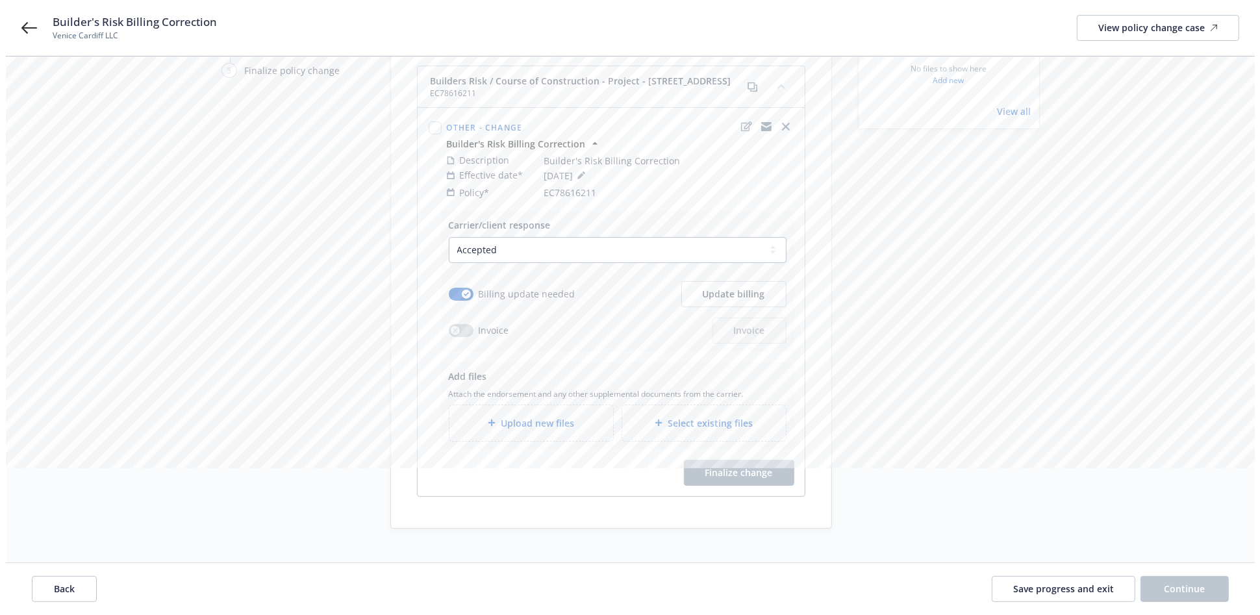
scroll to position [151, 0]
click at [708, 412] on span "Select existing files" at bounding box center [704, 419] width 85 height 14
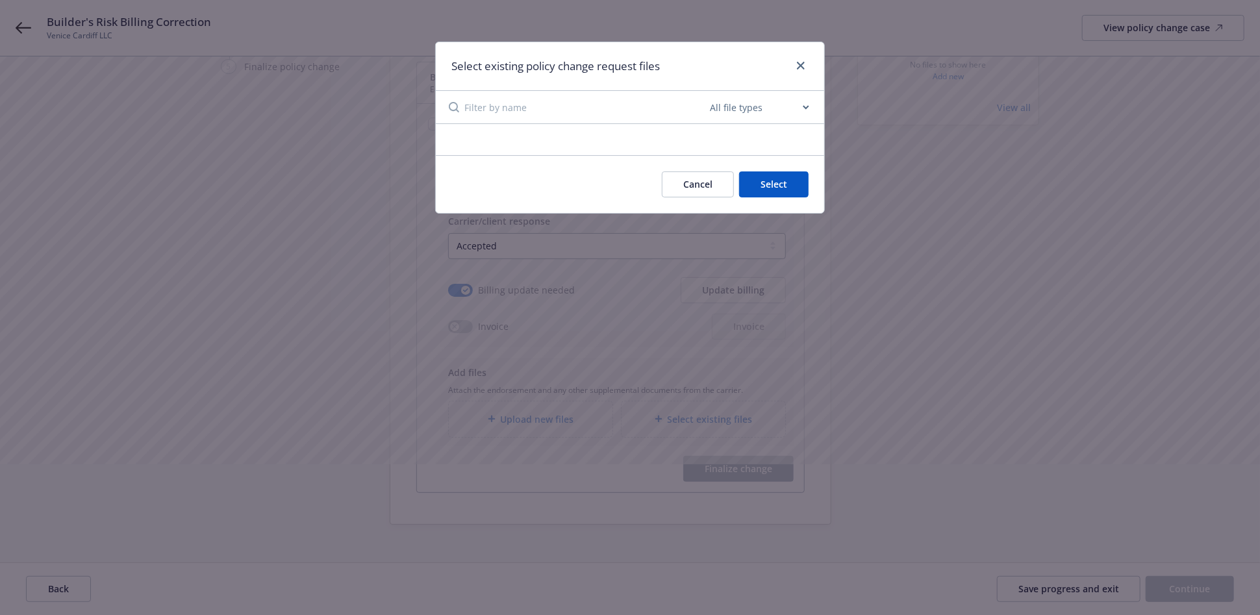
click at [705, 182] on button "Cancel" at bounding box center [698, 184] width 72 height 26
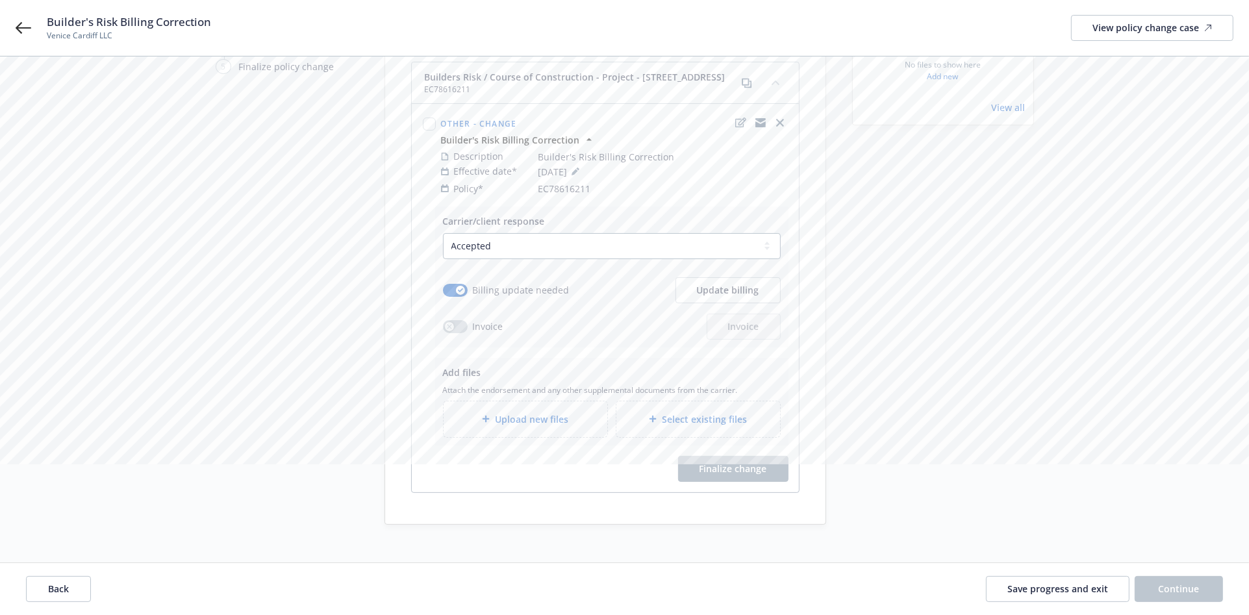
click at [500, 412] on span "Upload new files" at bounding box center [531, 419] width 73 height 14
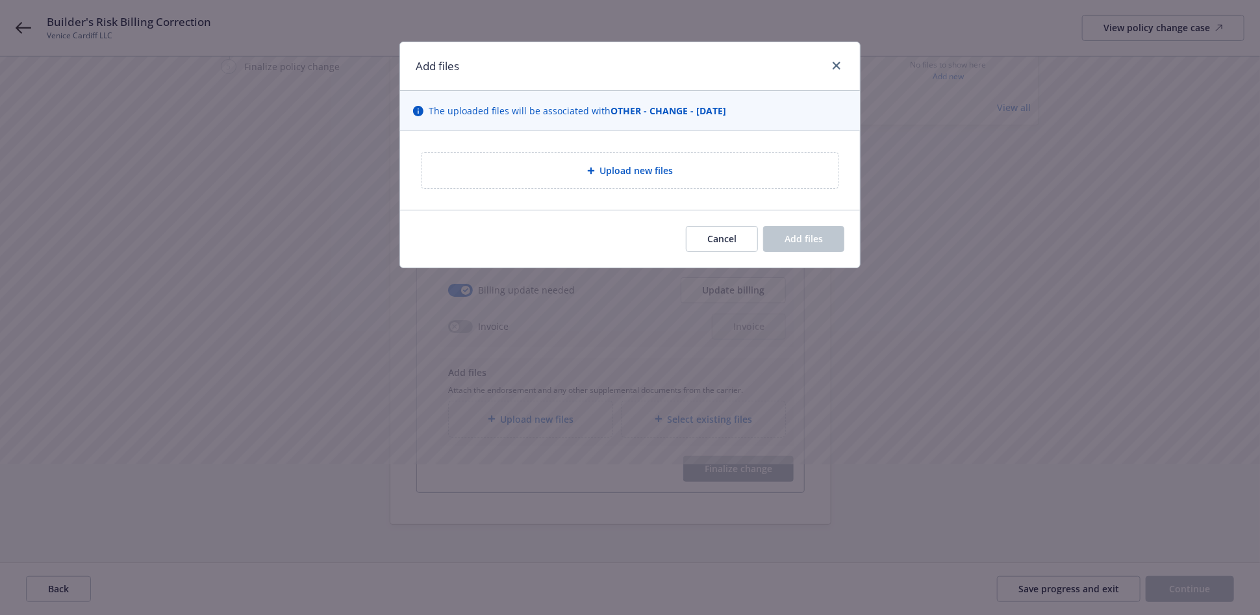
click at [597, 168] on div at bounding box center [593, 171] width 13 height 8
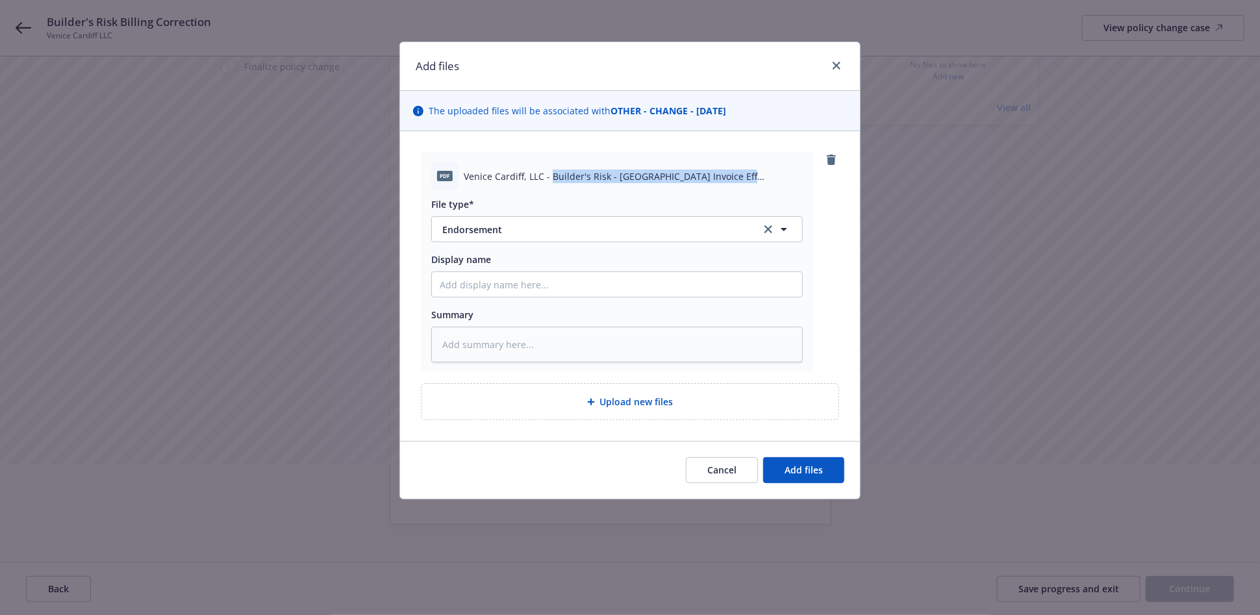
drag, startPoint x: 551, startPoint y: 178, endPoint x: 735, endPoint y: 179, distance: 183.8
click at [735, 179] on span "Venice Cardiff, LLC - Builder's Risk - Zurich Invoice Eff 07-15-2025.pdf" at bounding box center [633, 176] width 339 height 14
copy span "Builder's Risk - Zurich Invoice Eff 07-15-2025"
click at [610, 281] on input "Display name" at bounding box center [617, 284] width 370 height 25
paste input "Builder's Risk - Zurich Invoice Eff 07-15-2025"
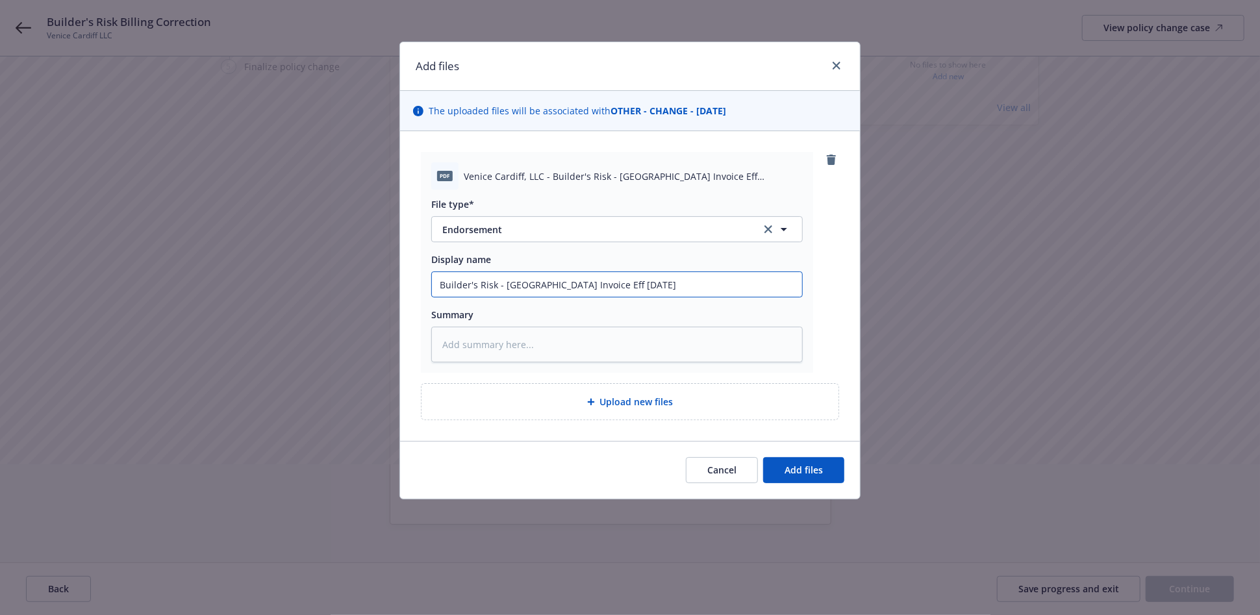
type textarea "x"
type input "Builder's Risk - Zurich Invoice Eff 07-15-2025"
click at [603, 347] on textarea at bounding box center [616, 345] width 371 height 36
paste textarea "Builder's Risk - Zurich Invoice Eff 07-15-2025"
type textarea "x"
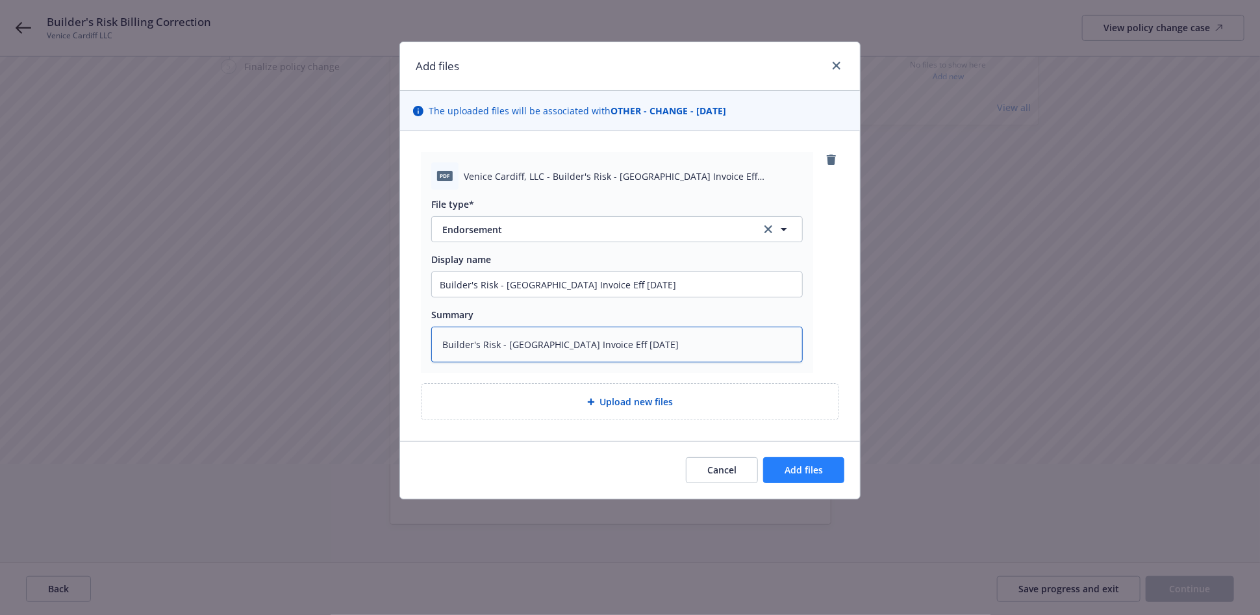
type textarea "Builder's Risk - Zurich Invoice Eff 07-15-2025"
click at [806, 469] on span "Add files" at bounding box center [803, 470] width 38 height 12
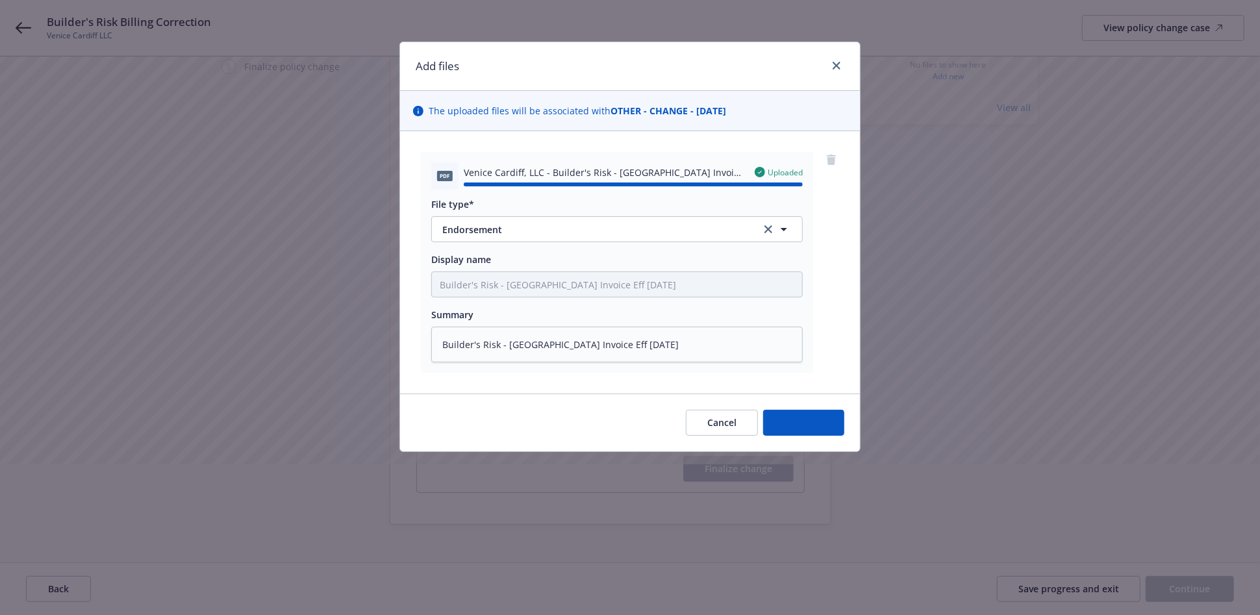
type textarea "x"
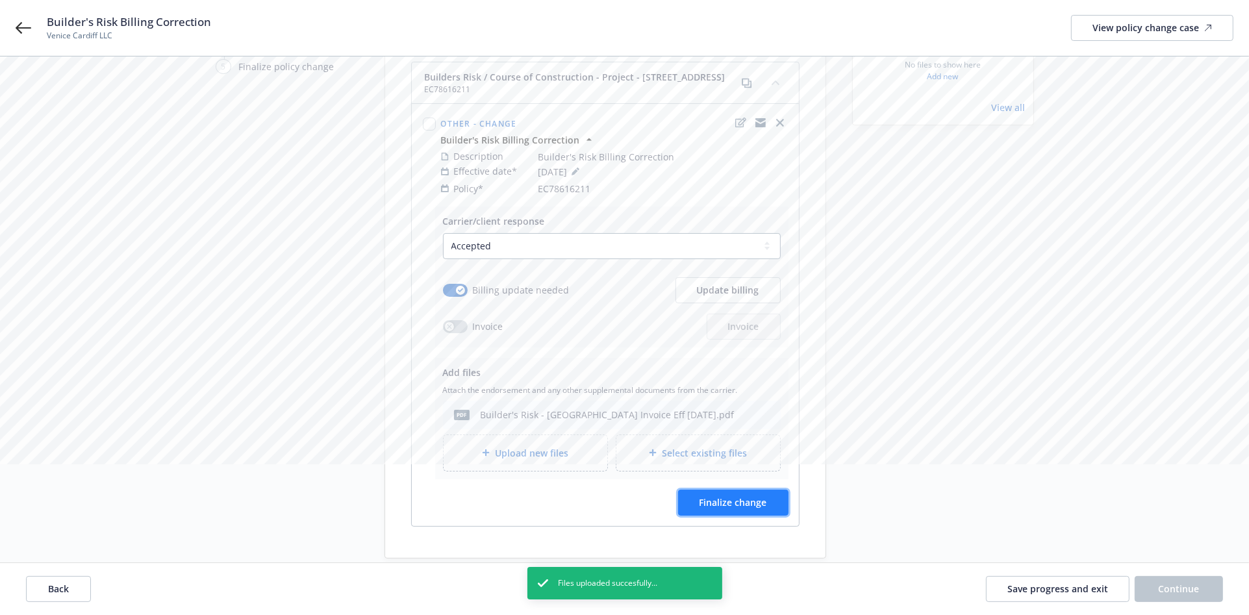
click at [728, 496] on span "Finalize change" at bounding box center [733, 502] width 68 height 12
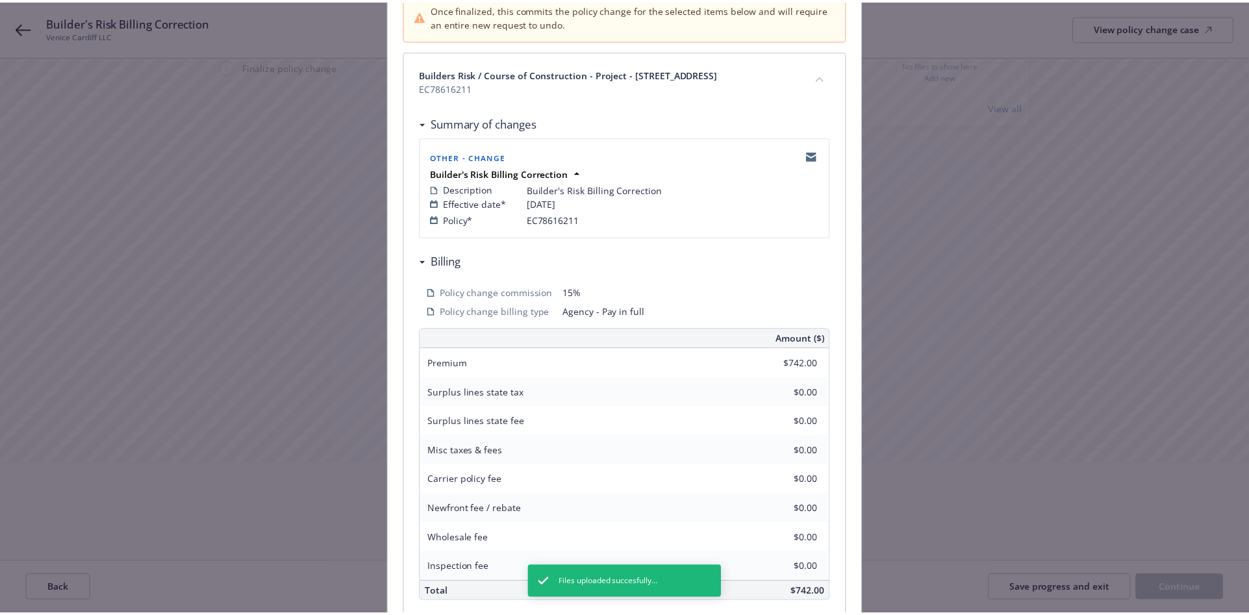
scroll to position [263, 0]
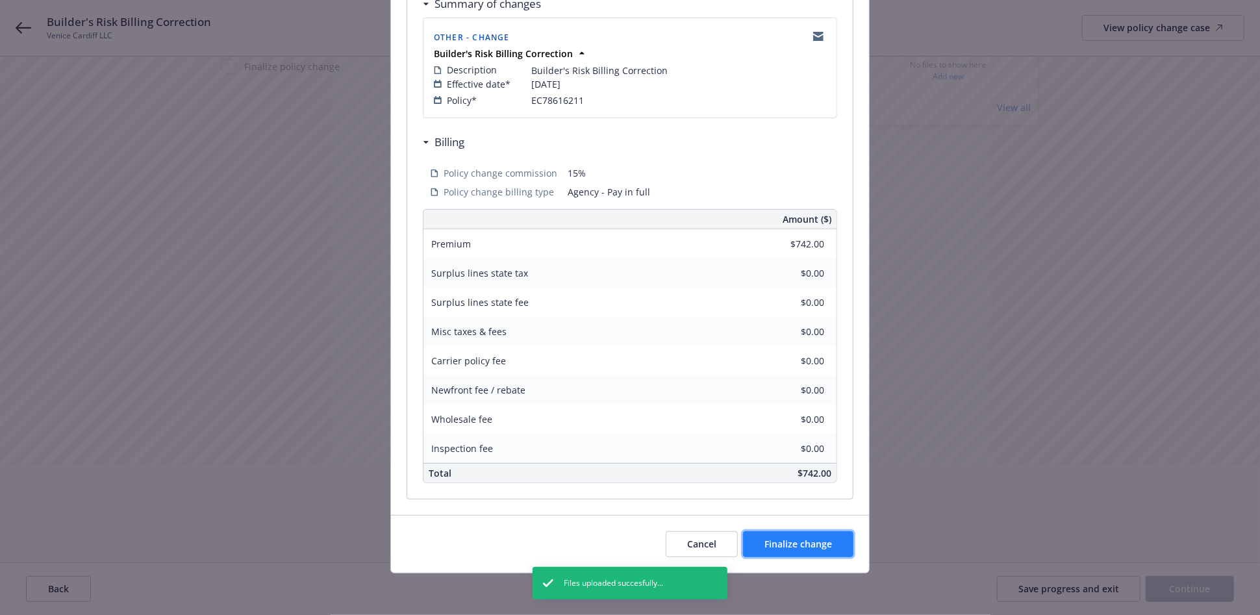
click at [764, 534] on button "Finalize change" at bounding box center [798, 544] width 110 height 26
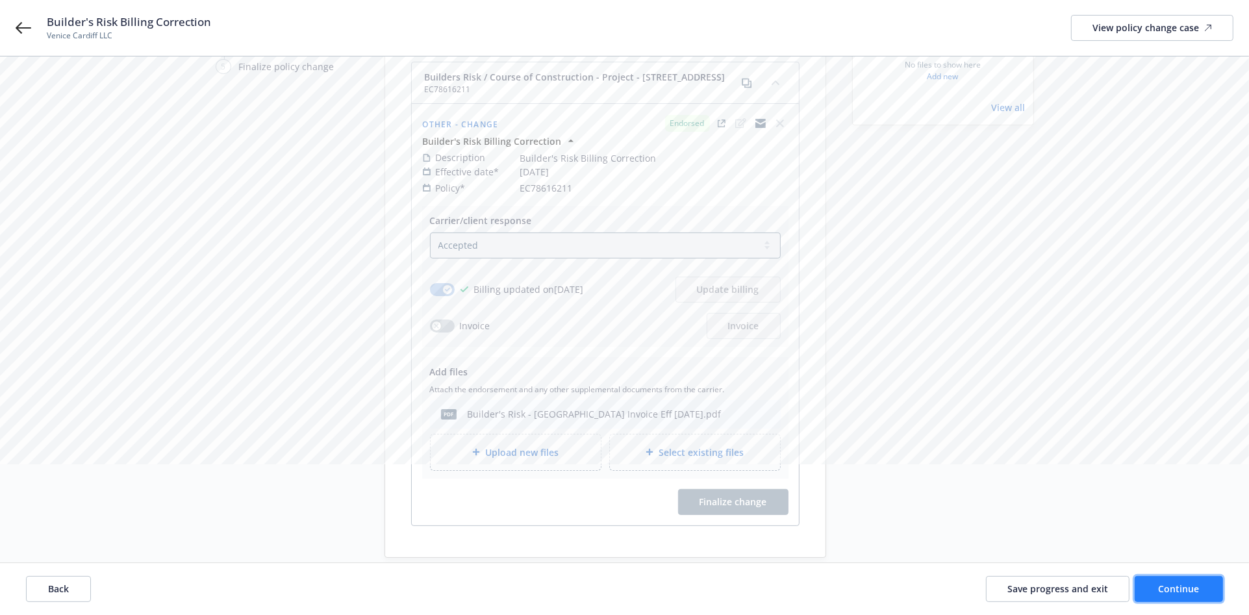
click at [1157, 586] on button "Continue" at bounding box center [1178, 589] width 88 height 26
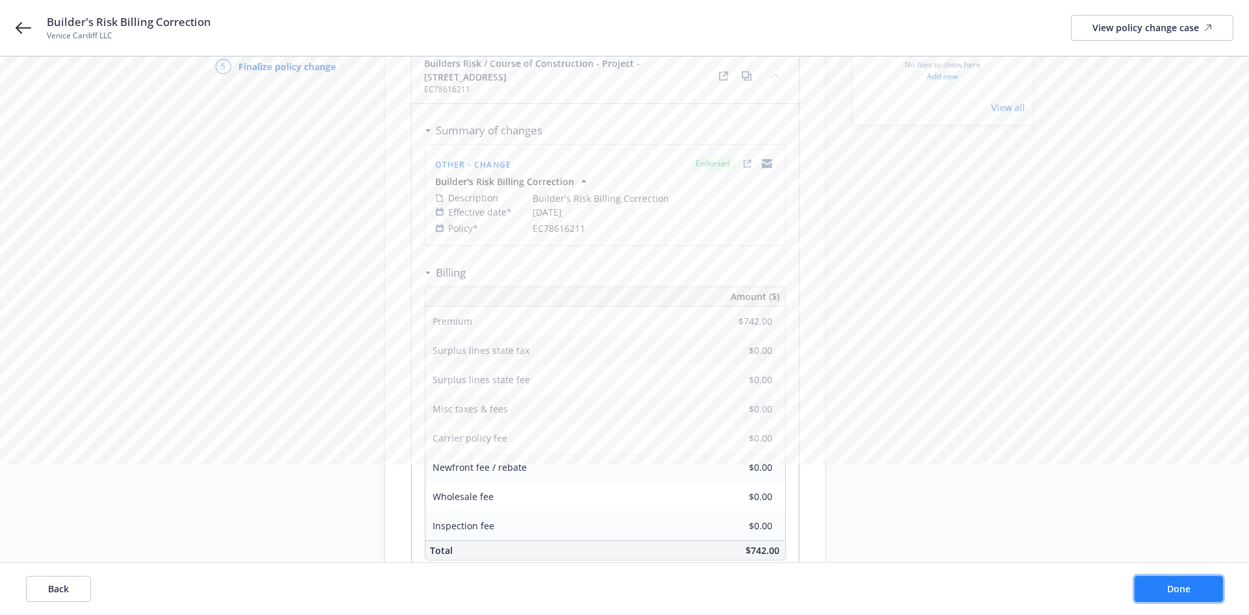
click at [1179, 586] on span "Done" at bounding box center [1178, 588] width 23 height 12
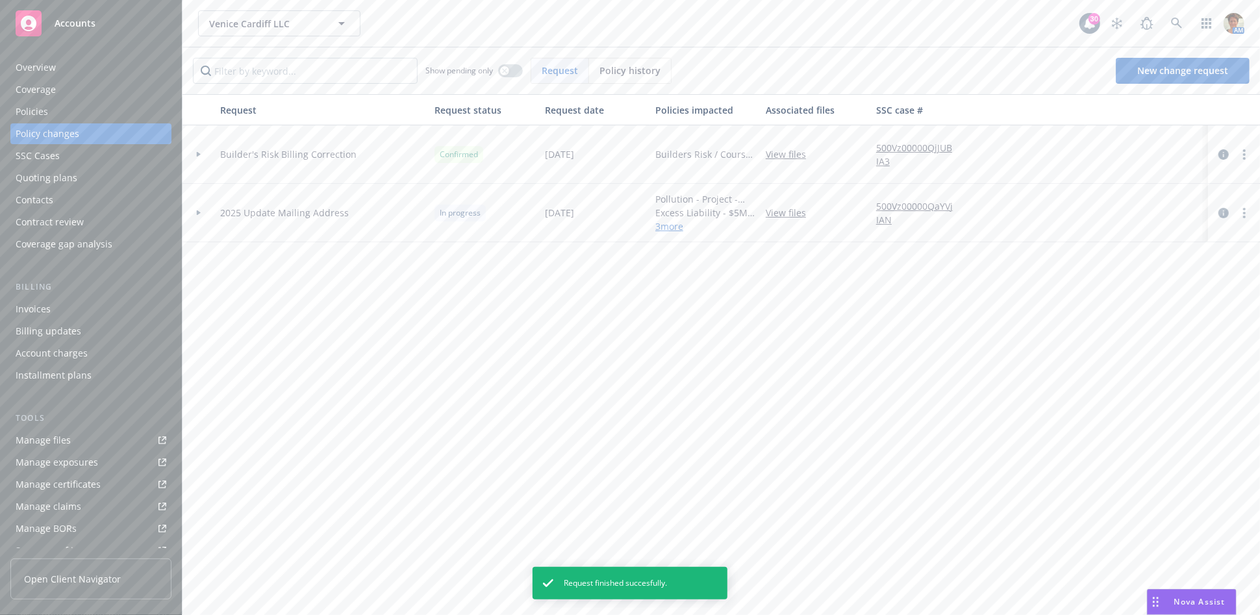
click at [50, 308] on div "Invoices" at bounding box center [91, 309] width 151 height 21
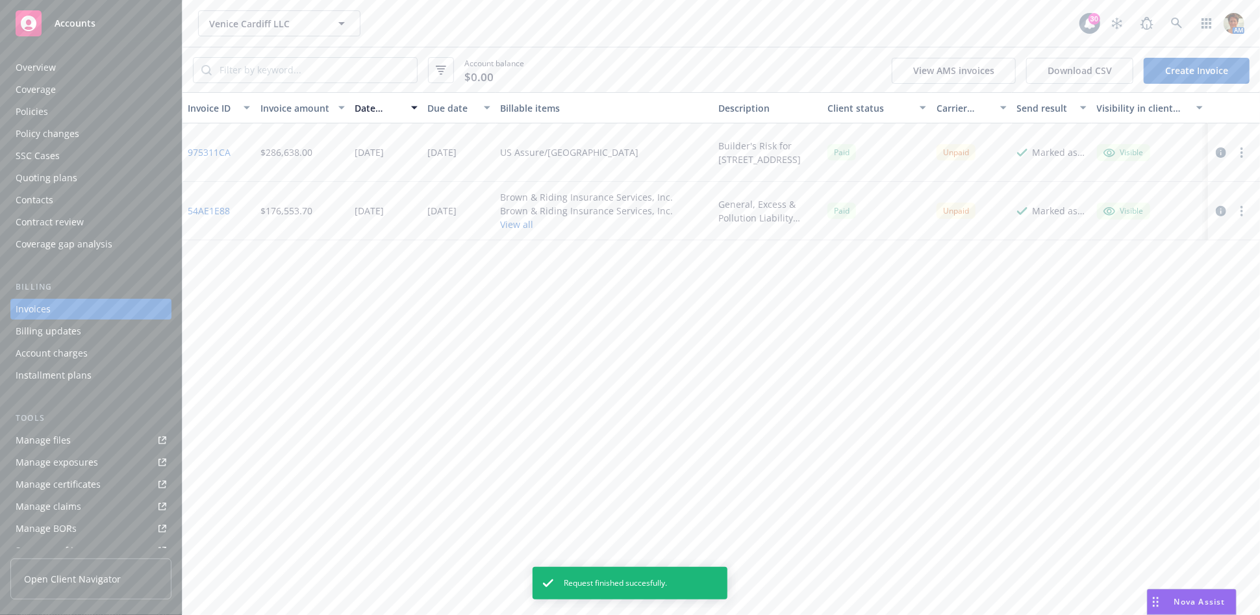
click at [1173, 66] on link "Create Invoice" at bounding box center [1196, 71] width 106 height 26
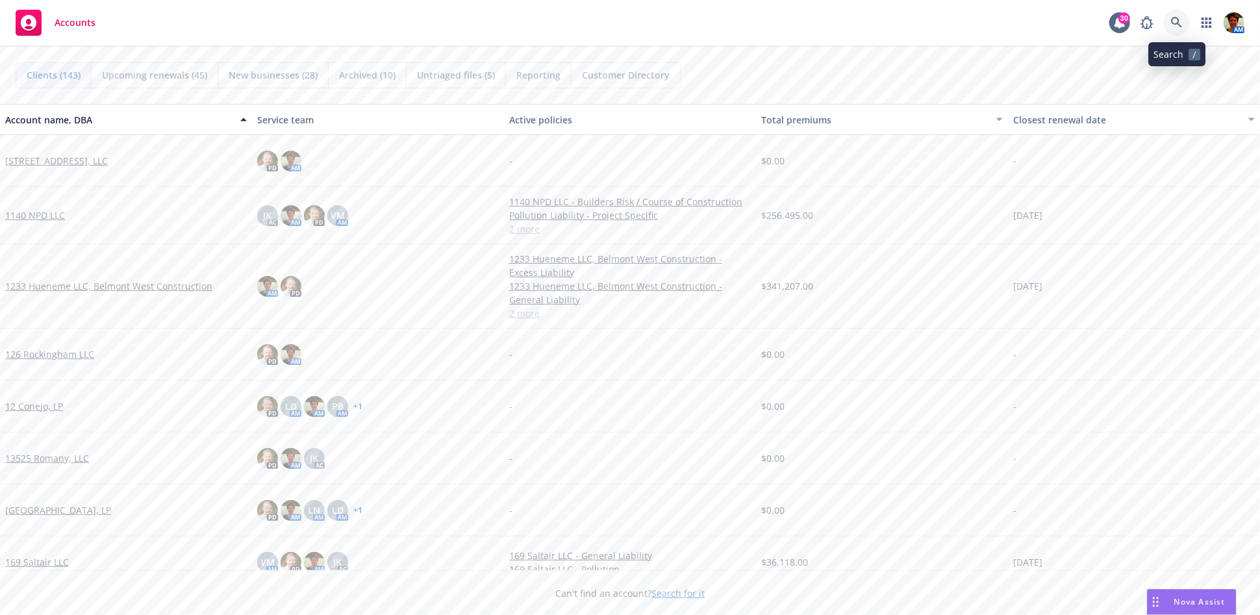
click at [1174, 25] on icon at bounding box center [1177, 23] width 12 height 12
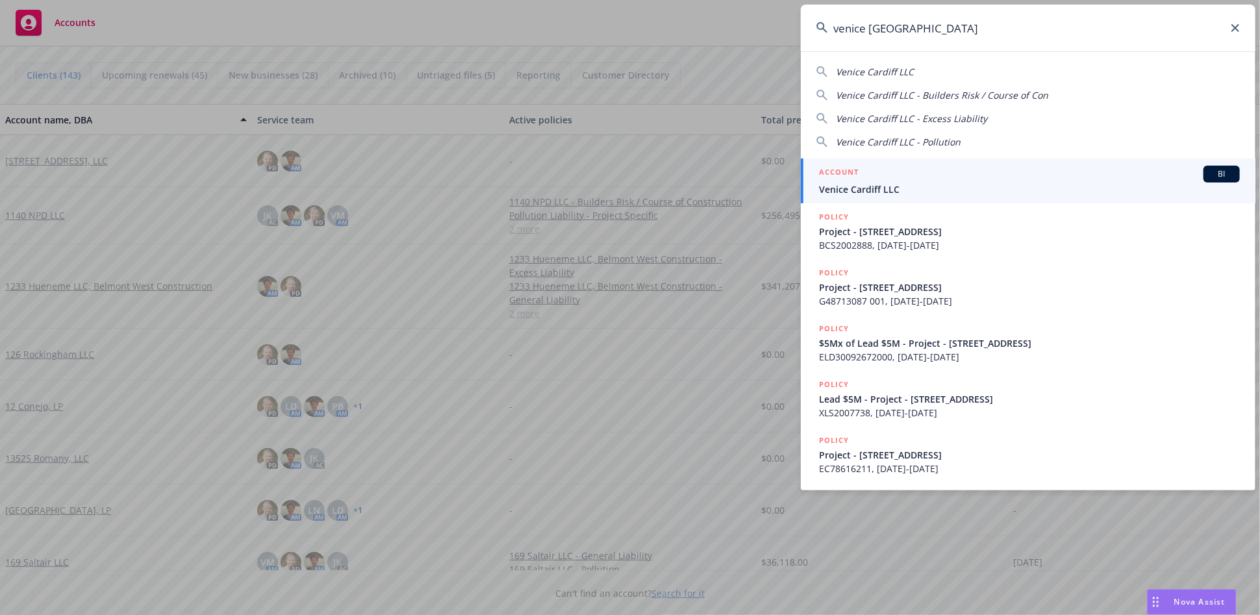
type input "venice [GEOGRAPHIC_DATA]"
click at [897, 186] on span "Venice Cardiff LLC" at bounding box center [1029, 189] width 421 height 14
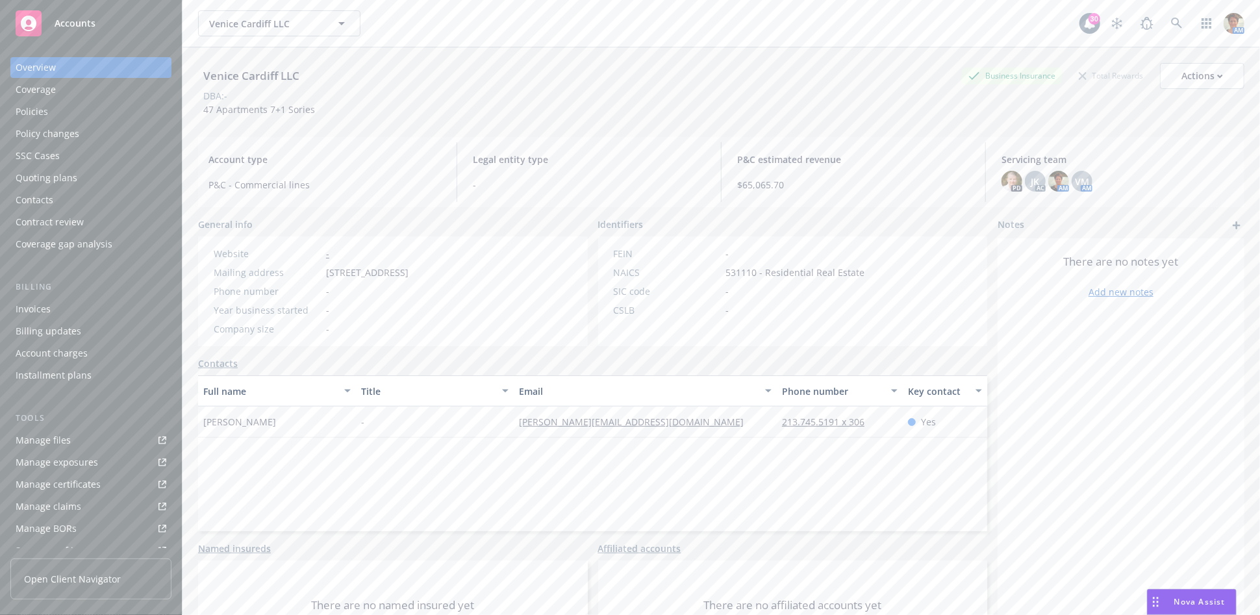
click at [79, 107] on div "Policies" at bounding box center [91, 111] width 151 height 21
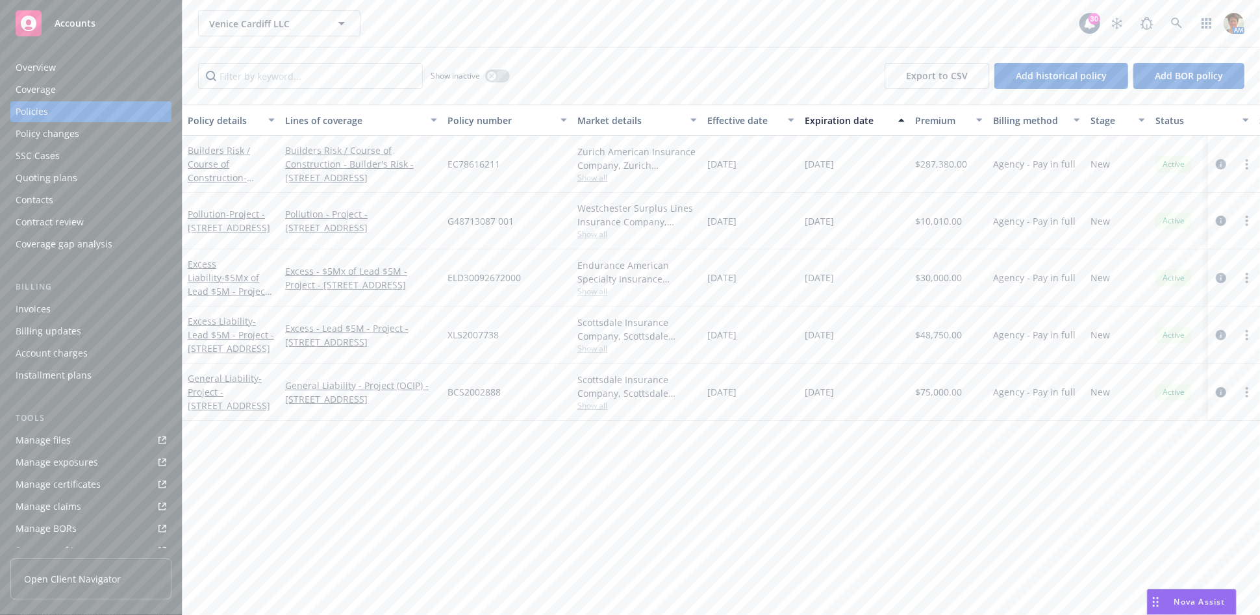
click at [31, 314] on div "Invoices" at bounding box center [33, 309] width 35 height 21
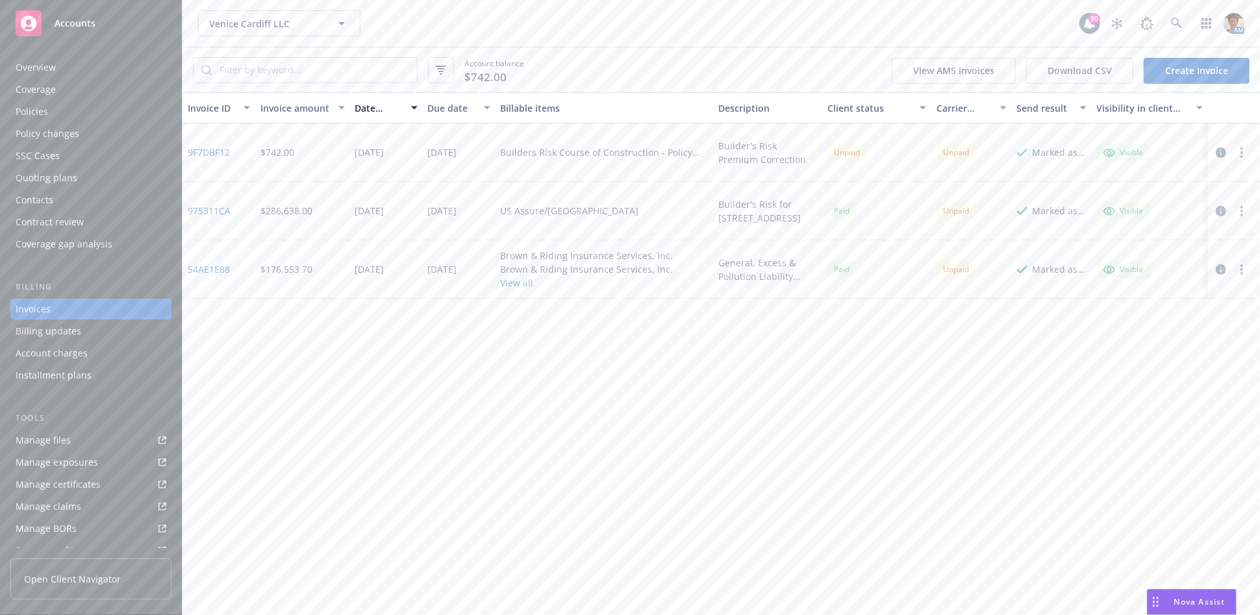
click at [1239, 151] on button "button" at bounding box center [1242, 153] width 16 height 16
click at [1118, 234] on link "Copy invoice URL" at bounding box center [1166, 231] width 166 height 26
click at [1179, 21] on icon at bounding box center [1177, 24] width 12 height 12
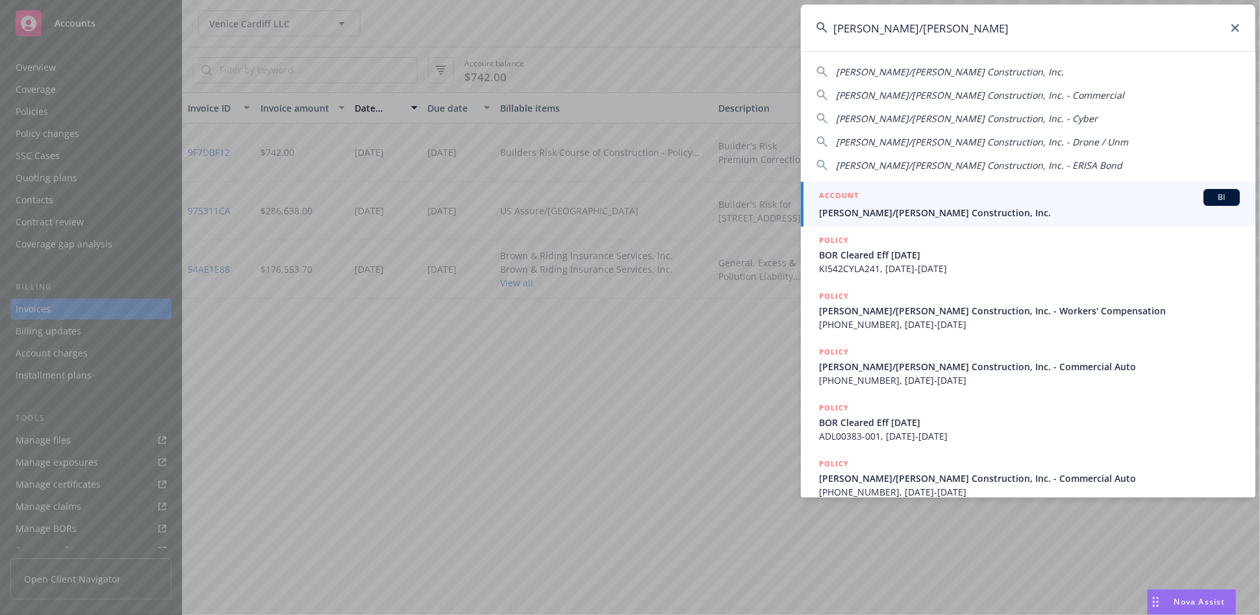
type input "elliott/drinkward"
click at [897, 194] on div "ACCOUNT BI" at bounding box center [1029, 197] width 421 height 17
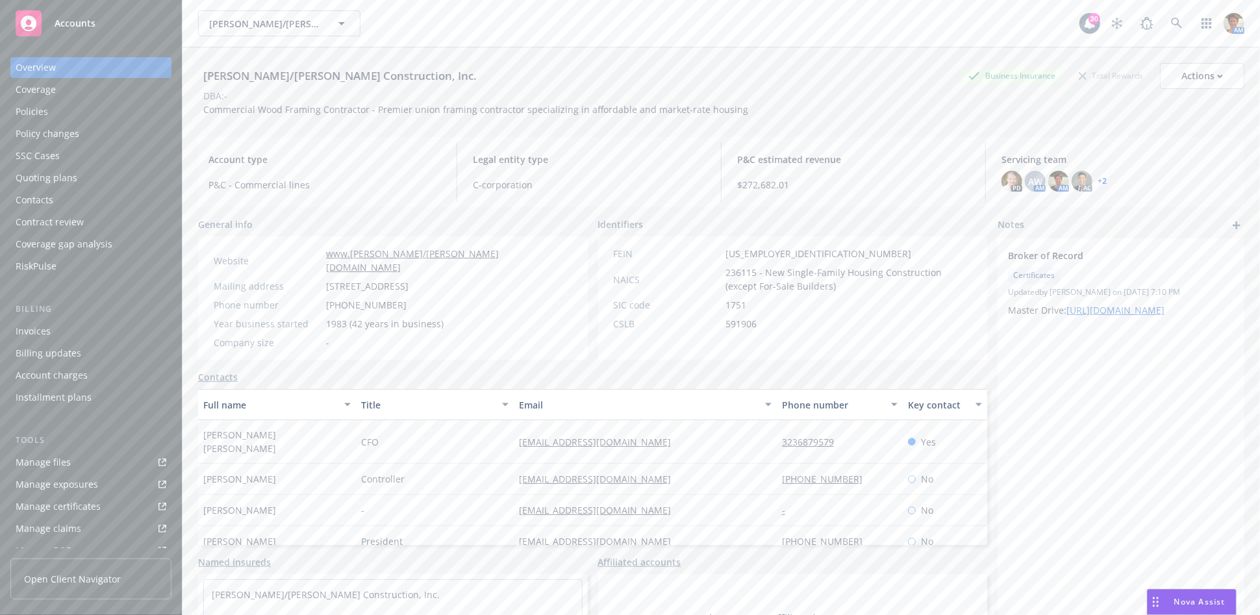
click at [44, 115] on div "Policies" at bounding box center [32, 111] width 32 height 21
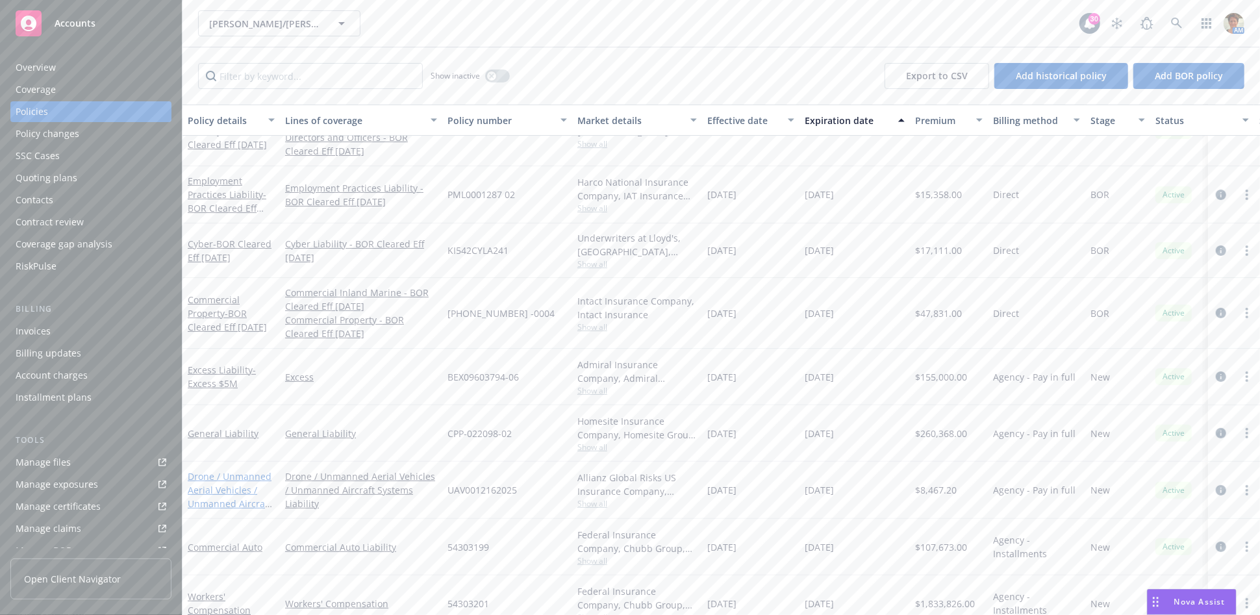
scroll to position [258, 0]
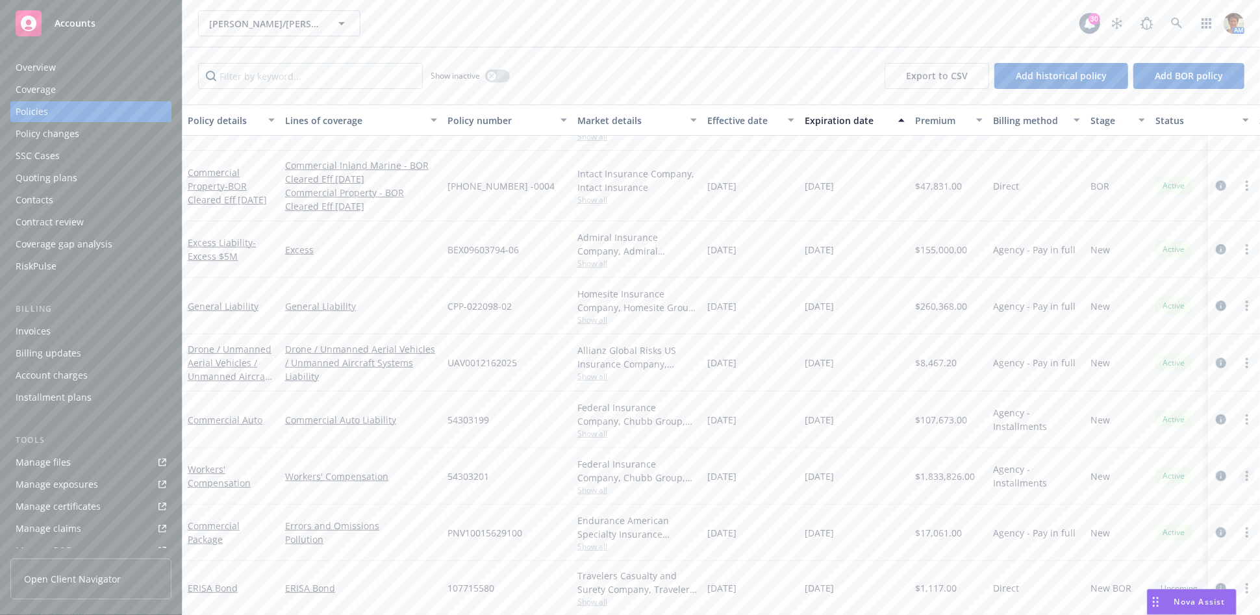
click at [1245, 479] on circle "more" at bounding box center [1246, 480] width 3 height 3
click at [1191, 459] on link "Copy logging email" at bounding box center [1177, 454] width 153 height 26
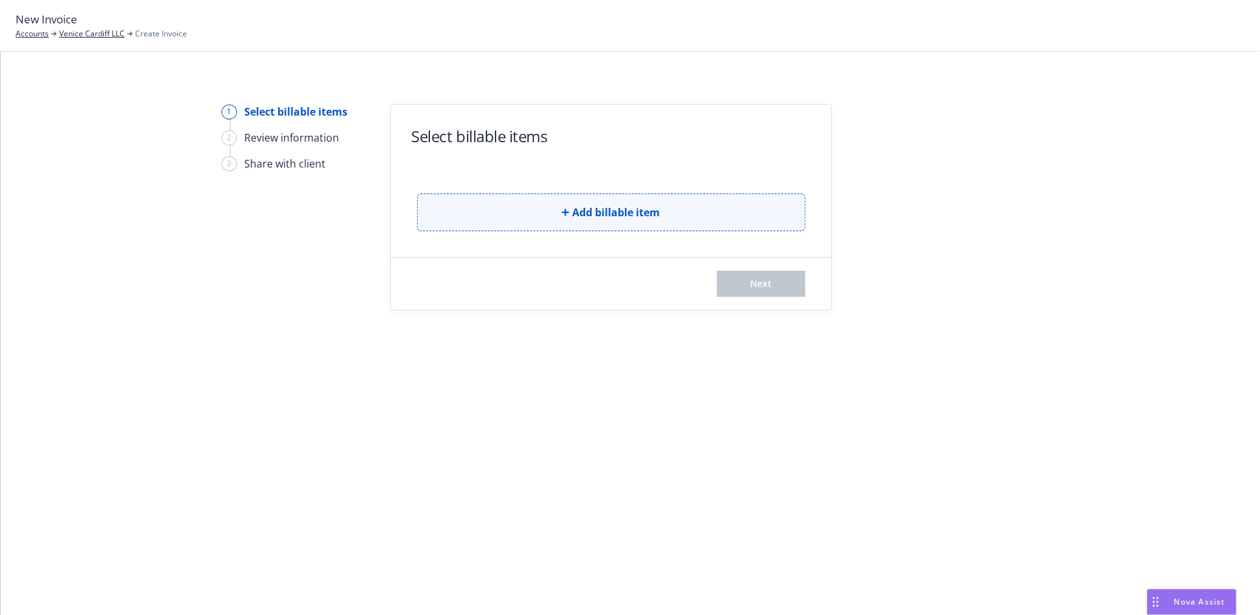
click at [574, 210] on span "Add billable item" at bounding box center [617, 213] width 88 height 16
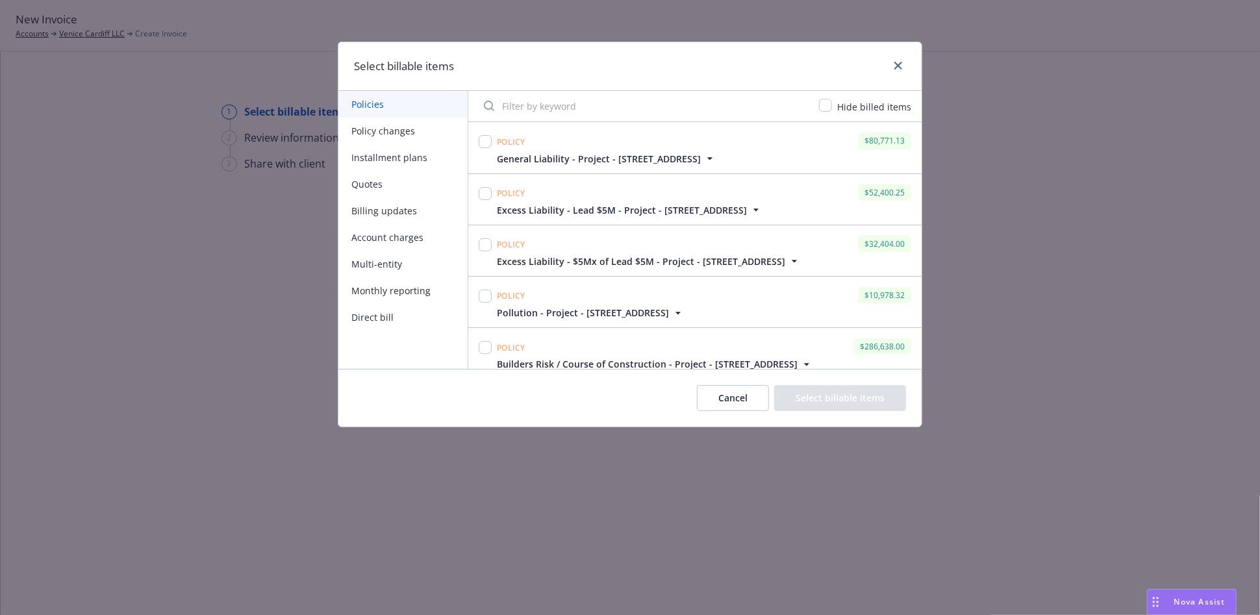
click at [364, 125] on button "Policy changes" at bounding box center [402, 131] width 129 height 27
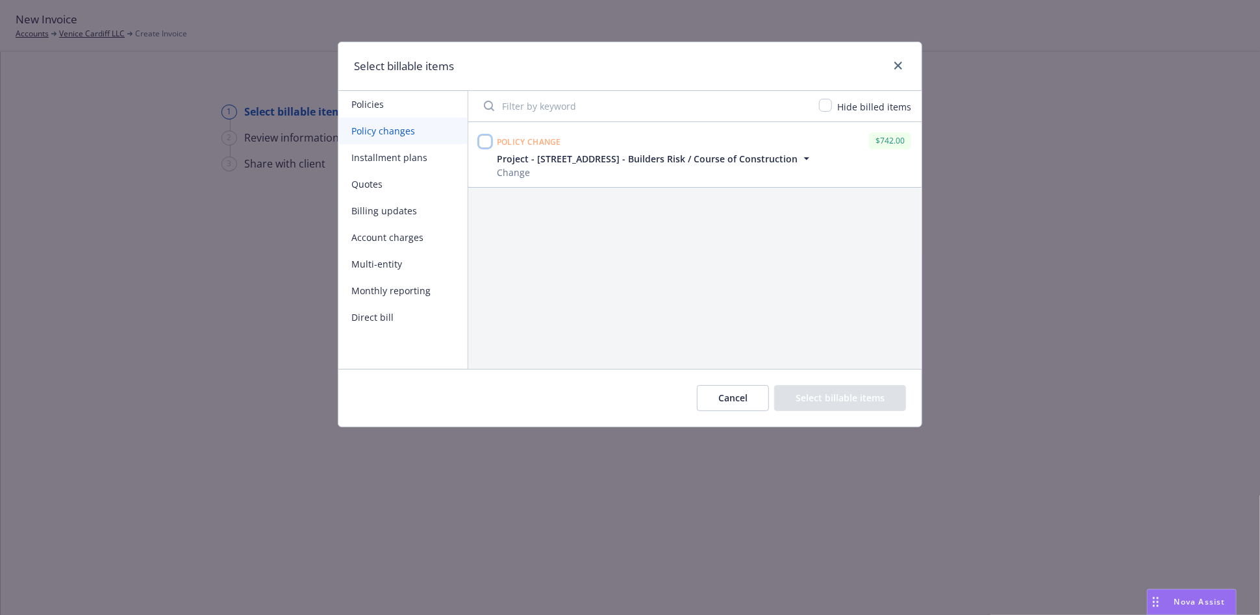
click at [485, 146] on input "checkbox" at bounding box center [485, 141] width 13 height 13
checkbox input "true"
click at [889, 399] on button "Select billable items" at bounding box center [840, 398] width 132 height 26
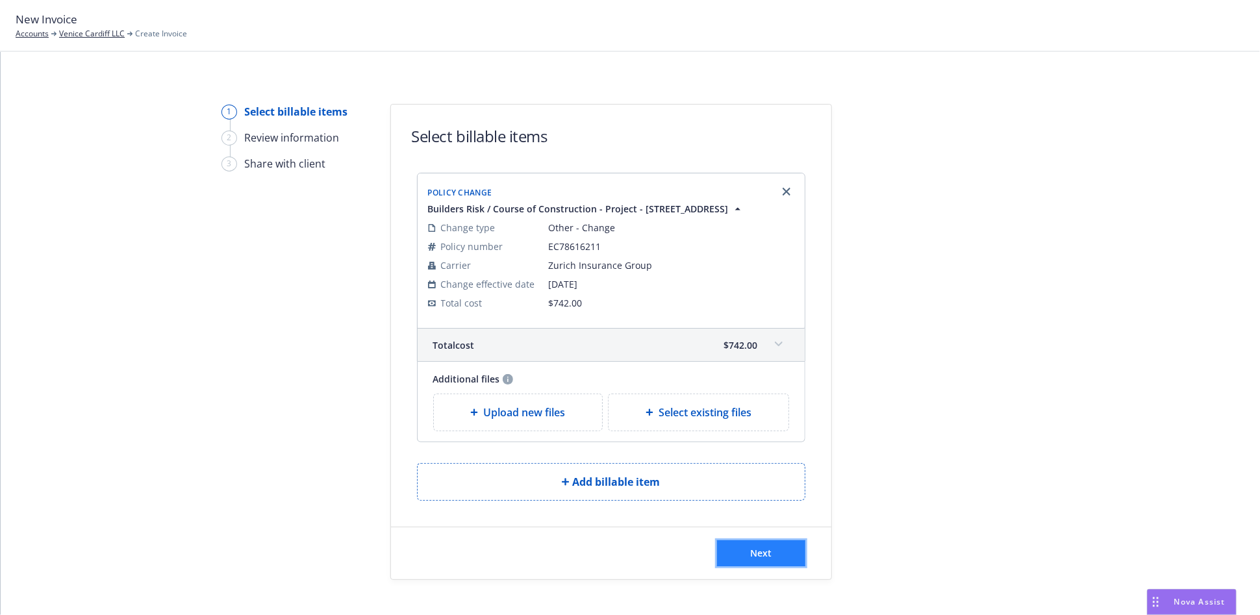
click at [750, 551] on span "Next" at bounding box center [760, 553] width 21 height 12
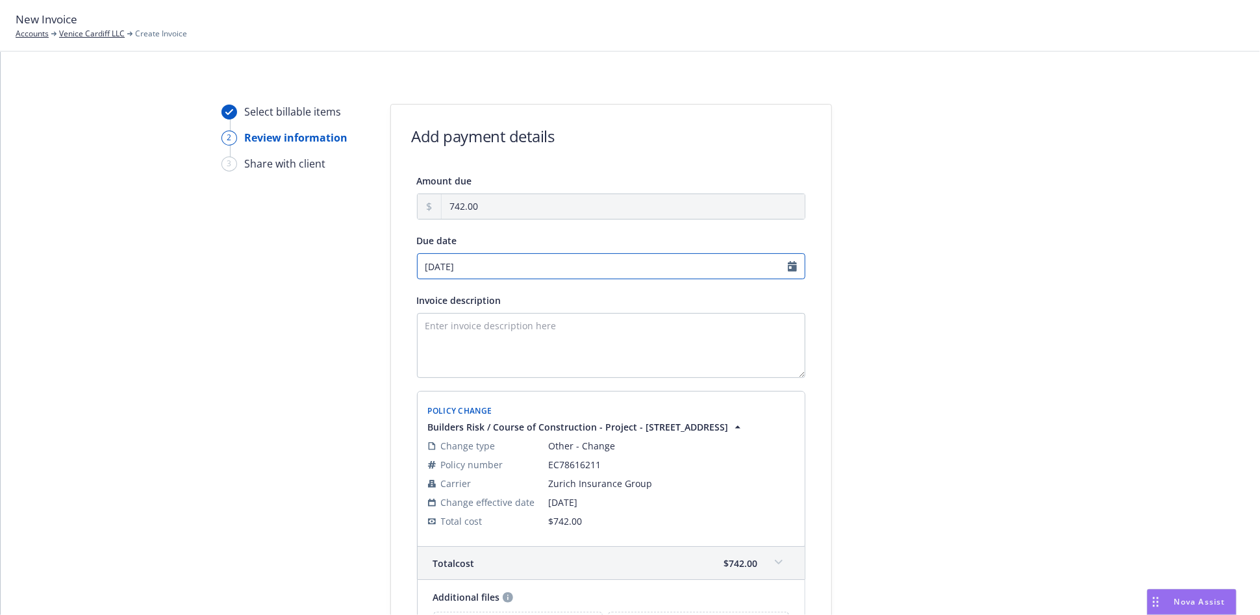
select select "August"
select select "2025"
click at [474, 263] on input "08/28/2025" at bounding box center [611, 266] width 388 height 26
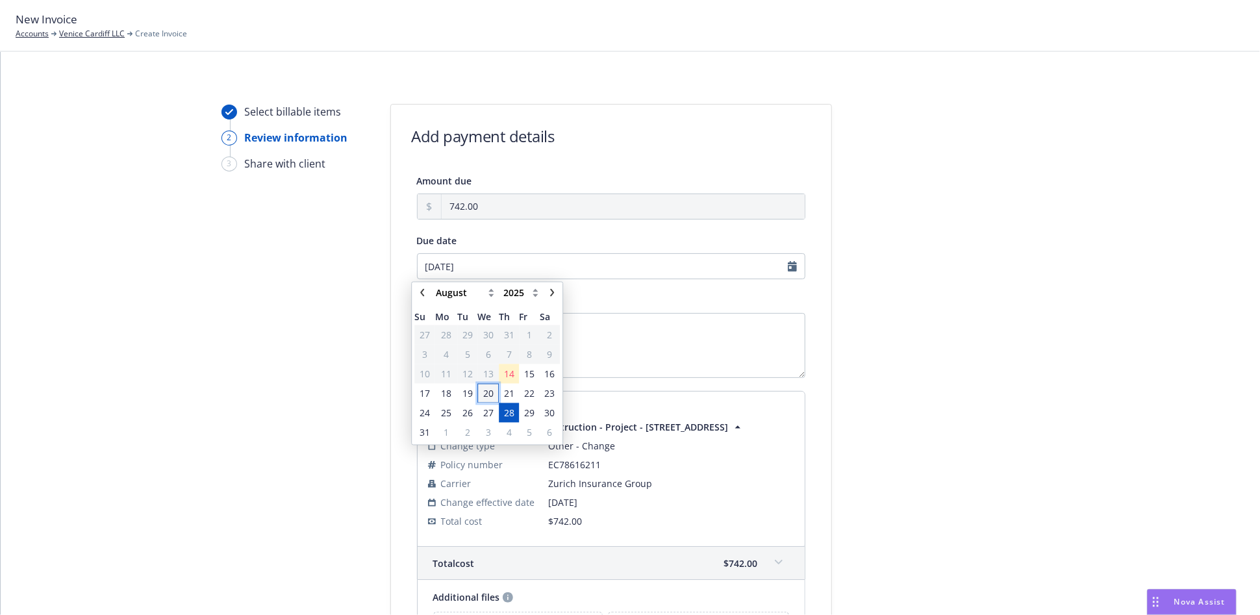
click at [484, 394] on span "20" at bounding box center [488, 393] width 10 height 14
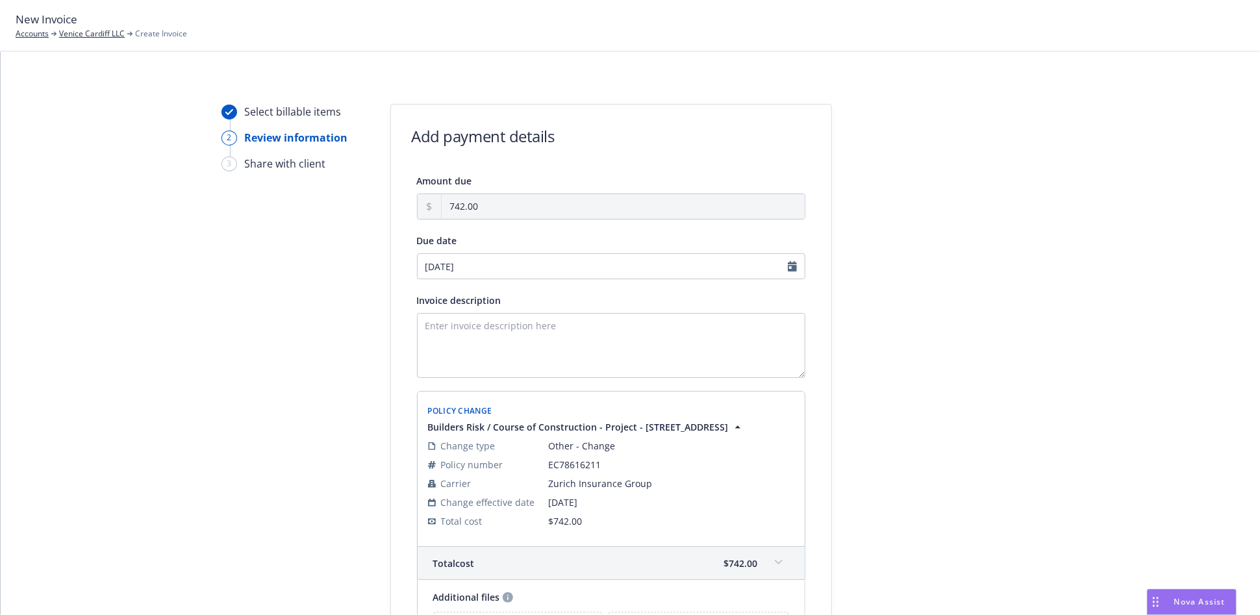
type input "08/20/2025"
click at [471, 266] on input "08/20/2025" at bounding box center [611, 266] width 388 height 26
select select "August"
select select "2025"
click at [549, 271] on input "08/20/2025" at bounding box center [611, 266] width 388 height 26
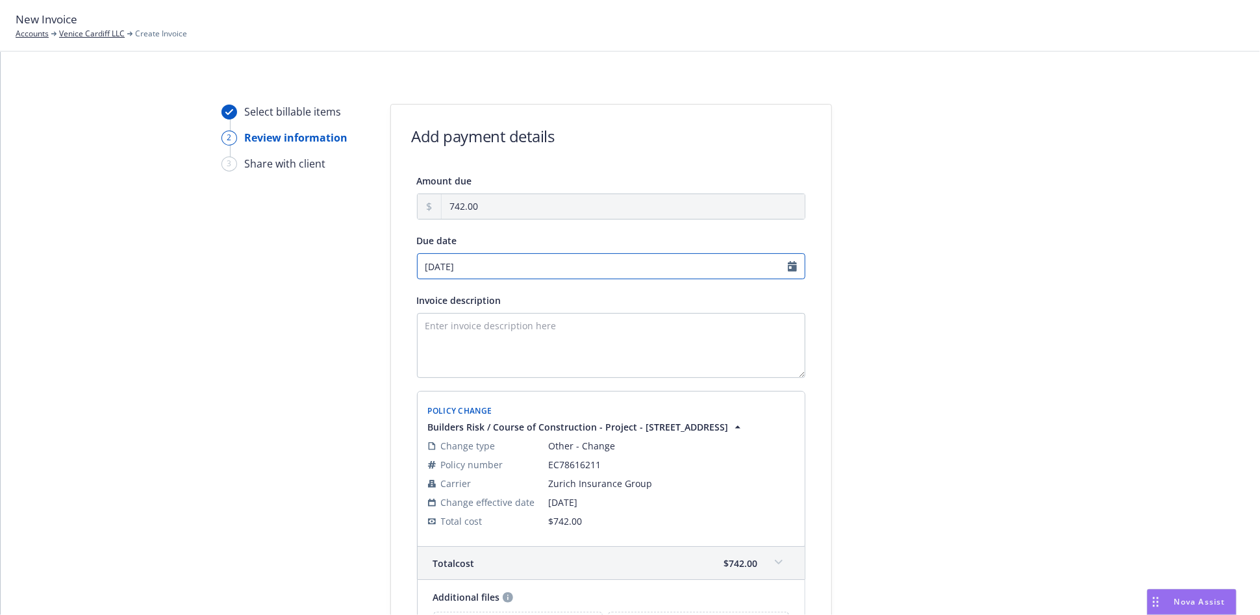
click at [517, 265] on input "08/20/2025" at bounding box center [611, 266] width 388 height 26
click at [467, 264] on input "08/20/2025" at bounding box center [611, 266] width 388 height 26
click at [790, 270] on input "08/20/2025" at bounding box center [611, 266] width 388 height 26
click at [458, 268] on input "08/20/2025" at bounding box center [611, 266] width 388 height 26
drag, startPoint x: 475, startPoint y: 266, endPoint x: 371, endPoint y: 277, distance: 103.8
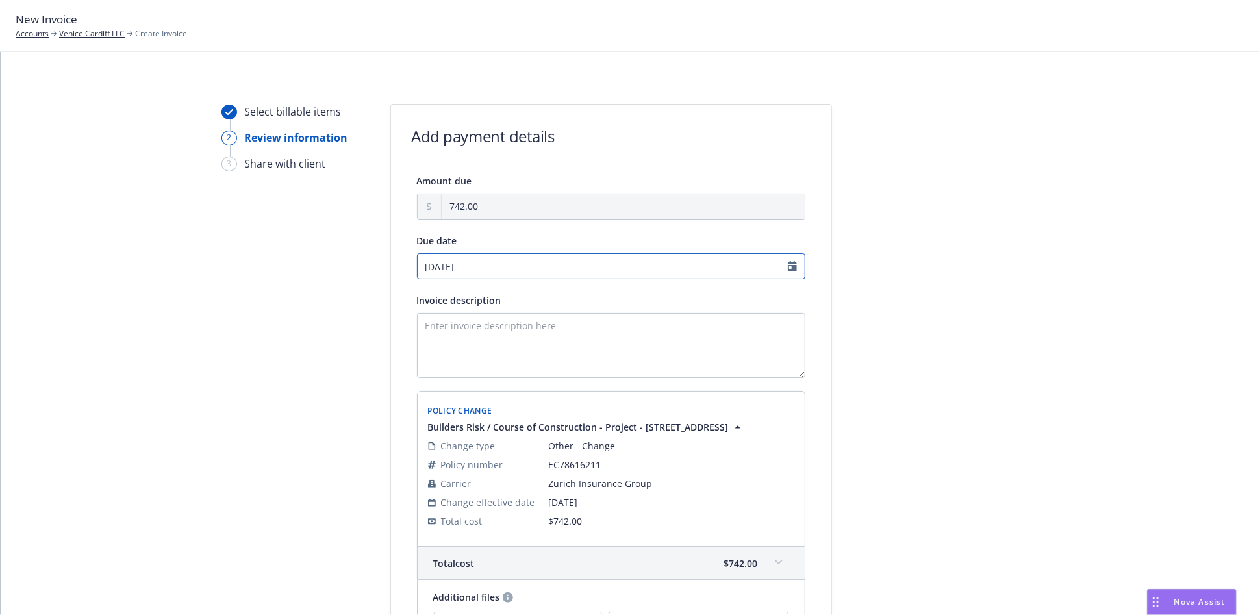
click at [369, 275] on div "Select billable items 2 Review information 3 Share with client Add payment deta…" at bounding box center [630, 422] width 1228 height 636
type input "08/15/2025"
click at [510, 322] on textarea "Invoice description" at bounding box center [611, 345] width 388 height 65
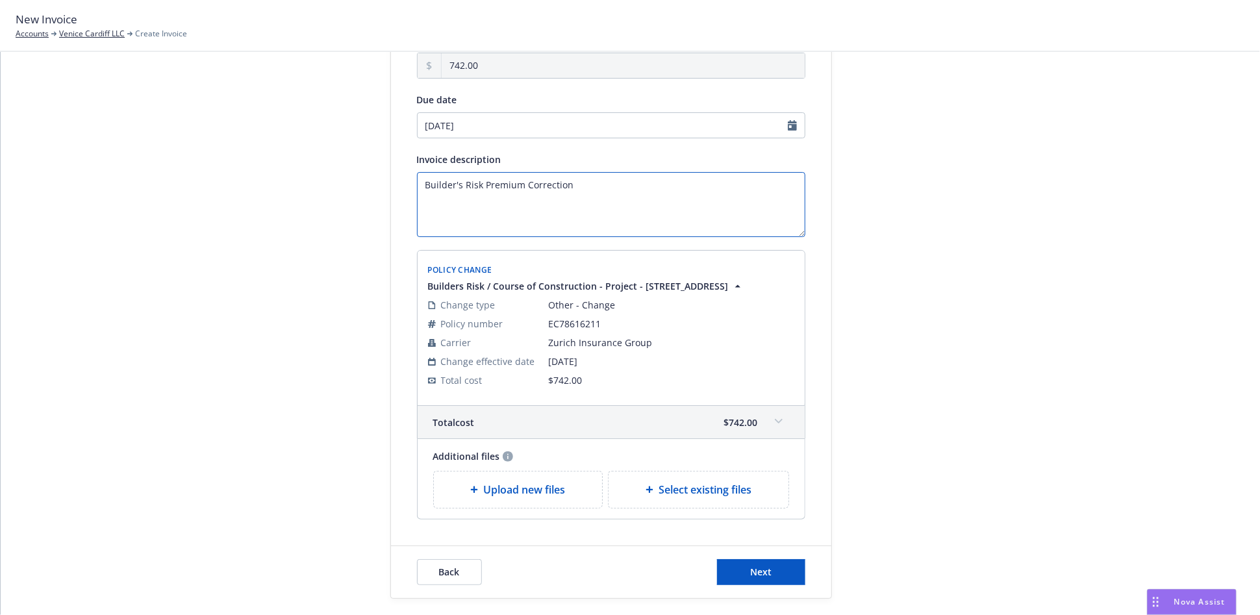
scroll to position [144, 0]
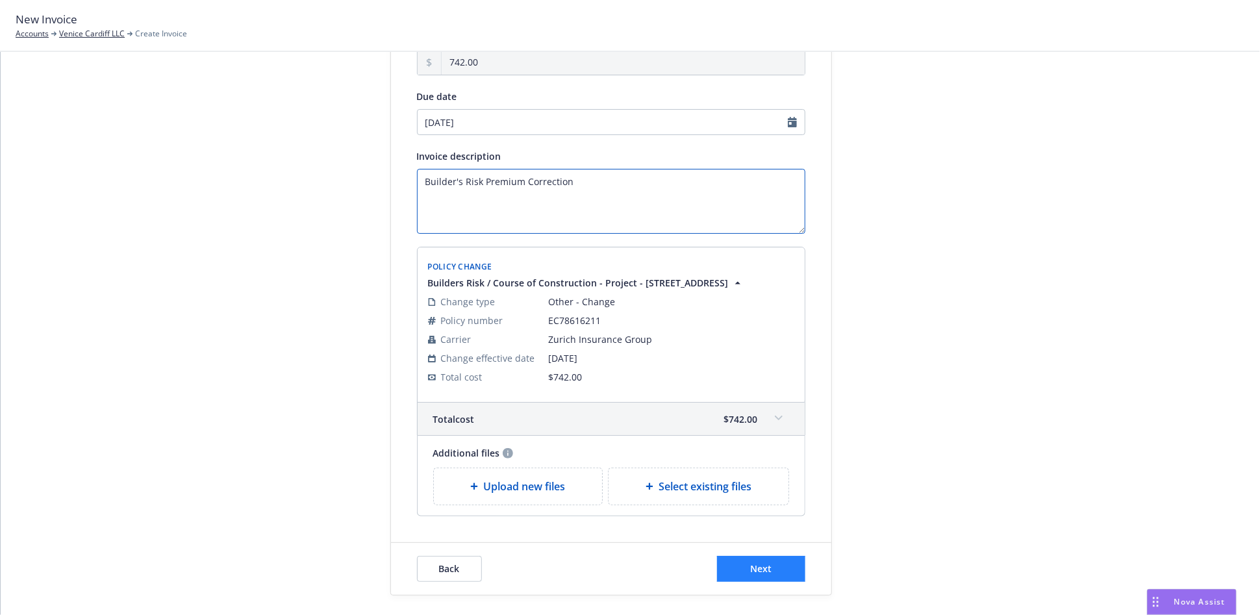
type textarea "Builder's Risk Premium Correction"
click at [760, 571] on span "Next" at bounding box center [760, 568] width 21 height 12
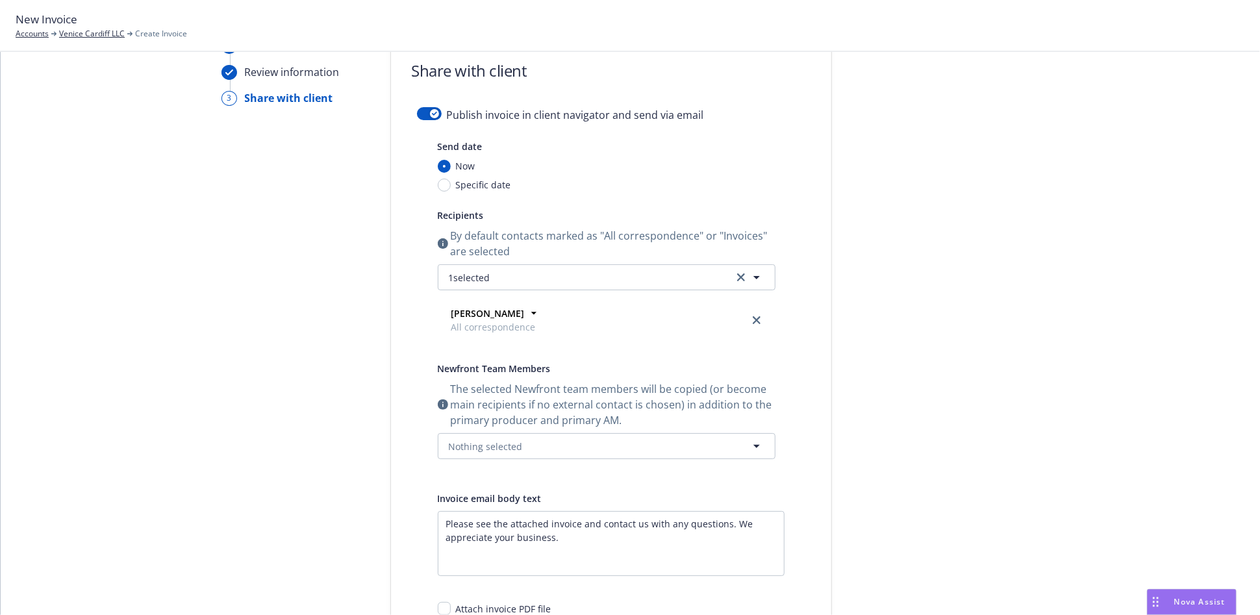
scroll to position [0, 0]
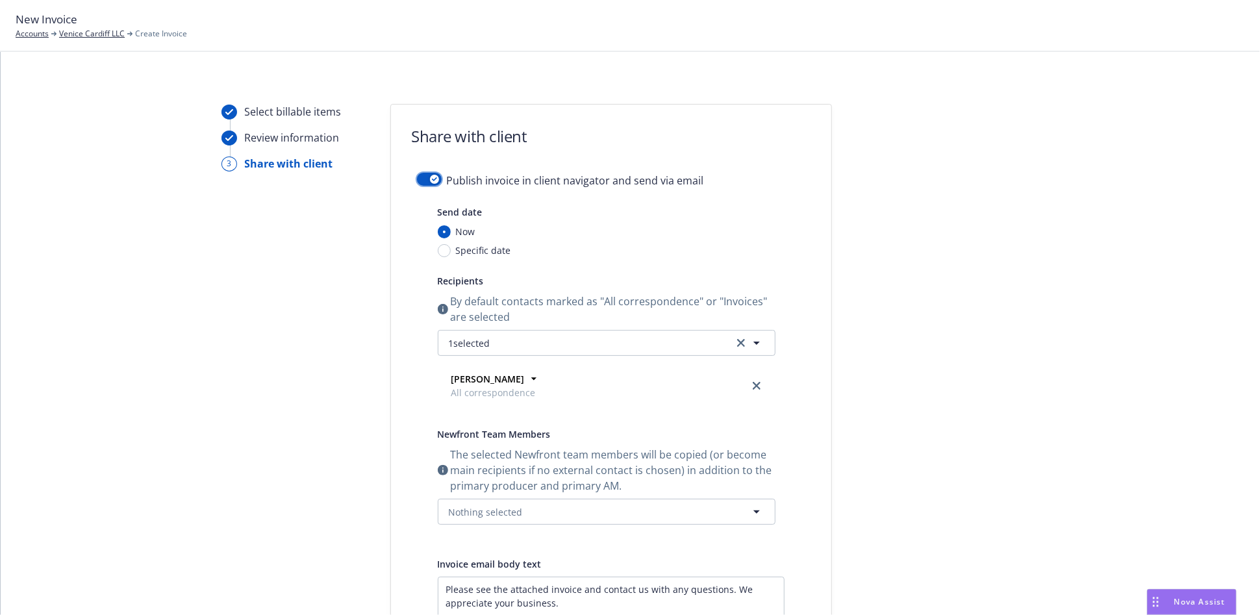
click at [432, 179] on icon "button" at bounding box center [434, 179] width 5 height 4
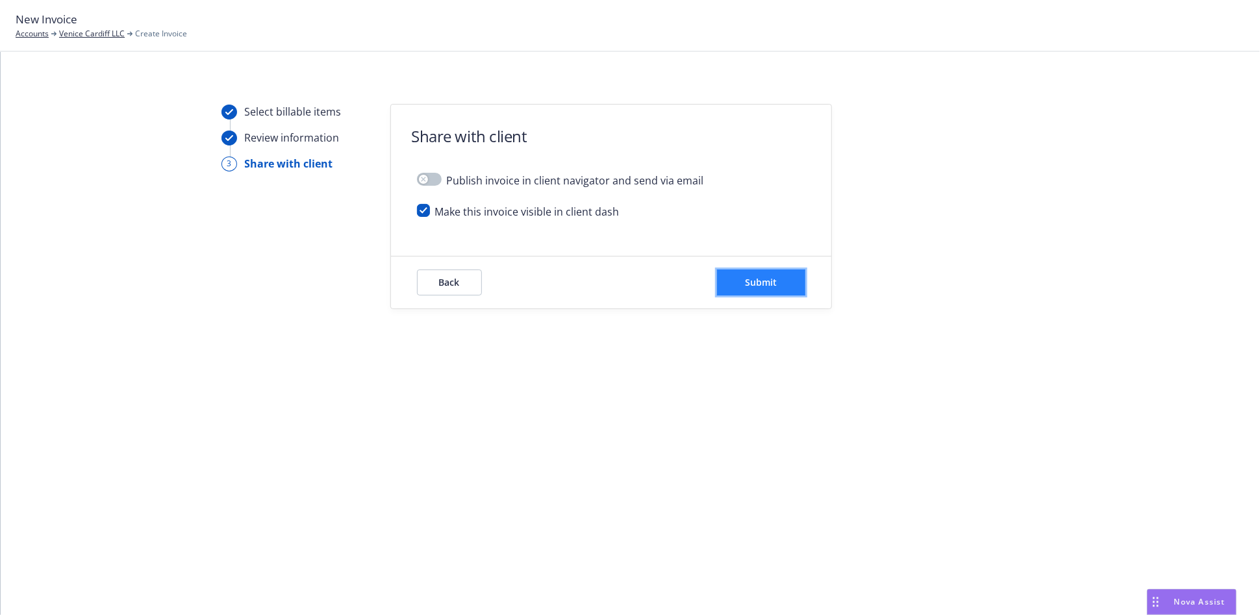
click at [756, 284] on span "Submit" at bounding box center [761, 282] width 32 height 12
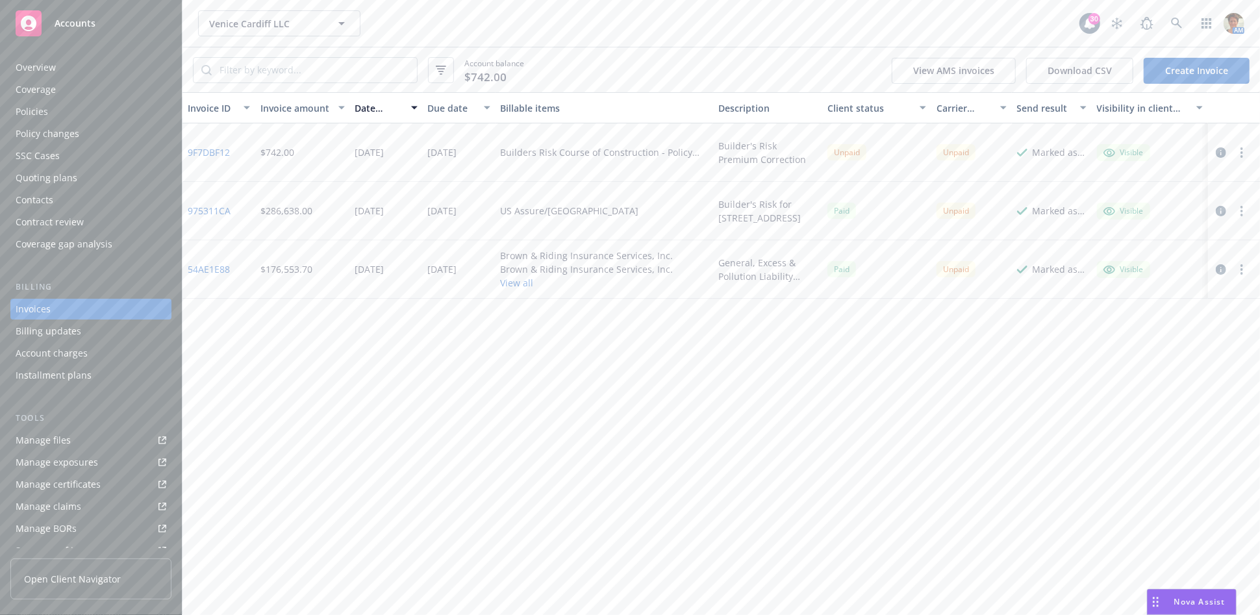
click at [1241, 155] on circle "button" at bounding box center [1241, 156] width 3 height 3
click at [1111, 233] on link "Copy invoice URL" at bounding box center [1166, 231] width 166 height 26
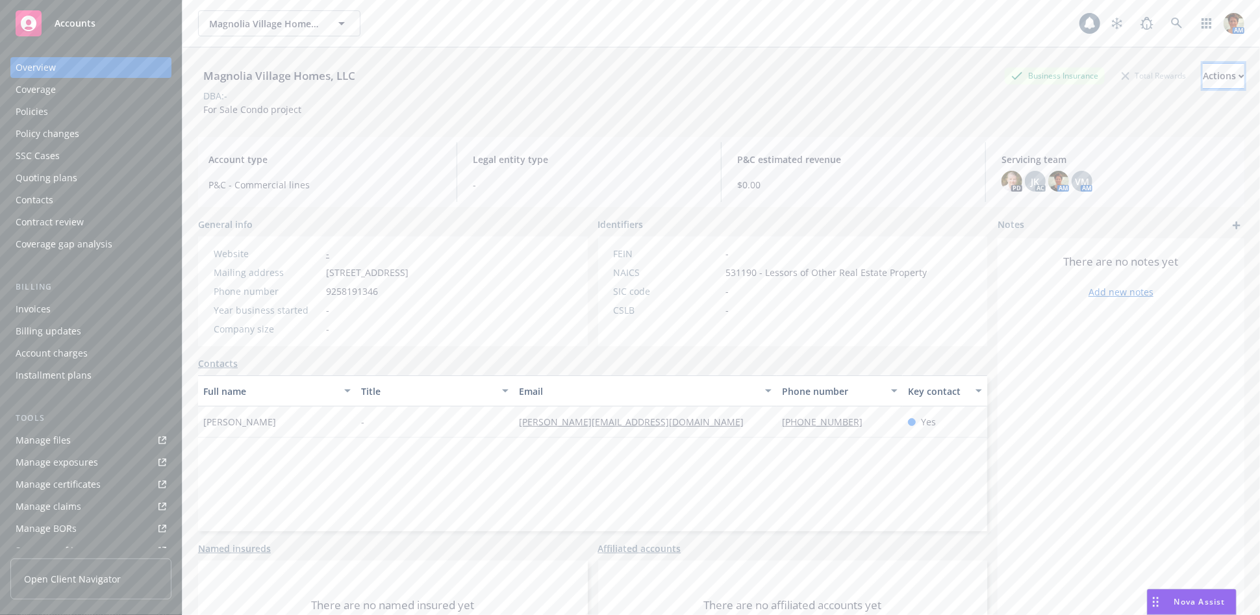
drag, startPoint x: 0, startPoint y: 0, endPoint x: 1204, endPoint y: 75, distance: 1206.2
click at [1204, 75] on div "Actions" at bounding box center [1224, 76] width 42 height 25
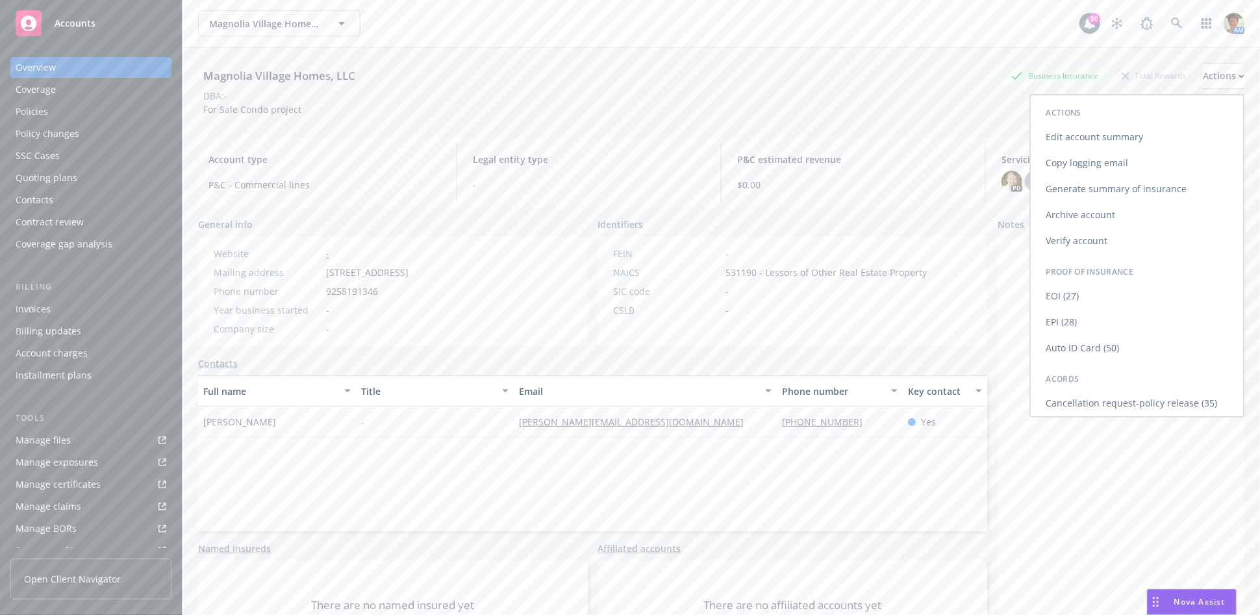
click at [1082, 155] on link "Copy logging email" at bounding box center [1136, 163] width 213 height 26
